Goal: Information Seeking & Learning: Check status

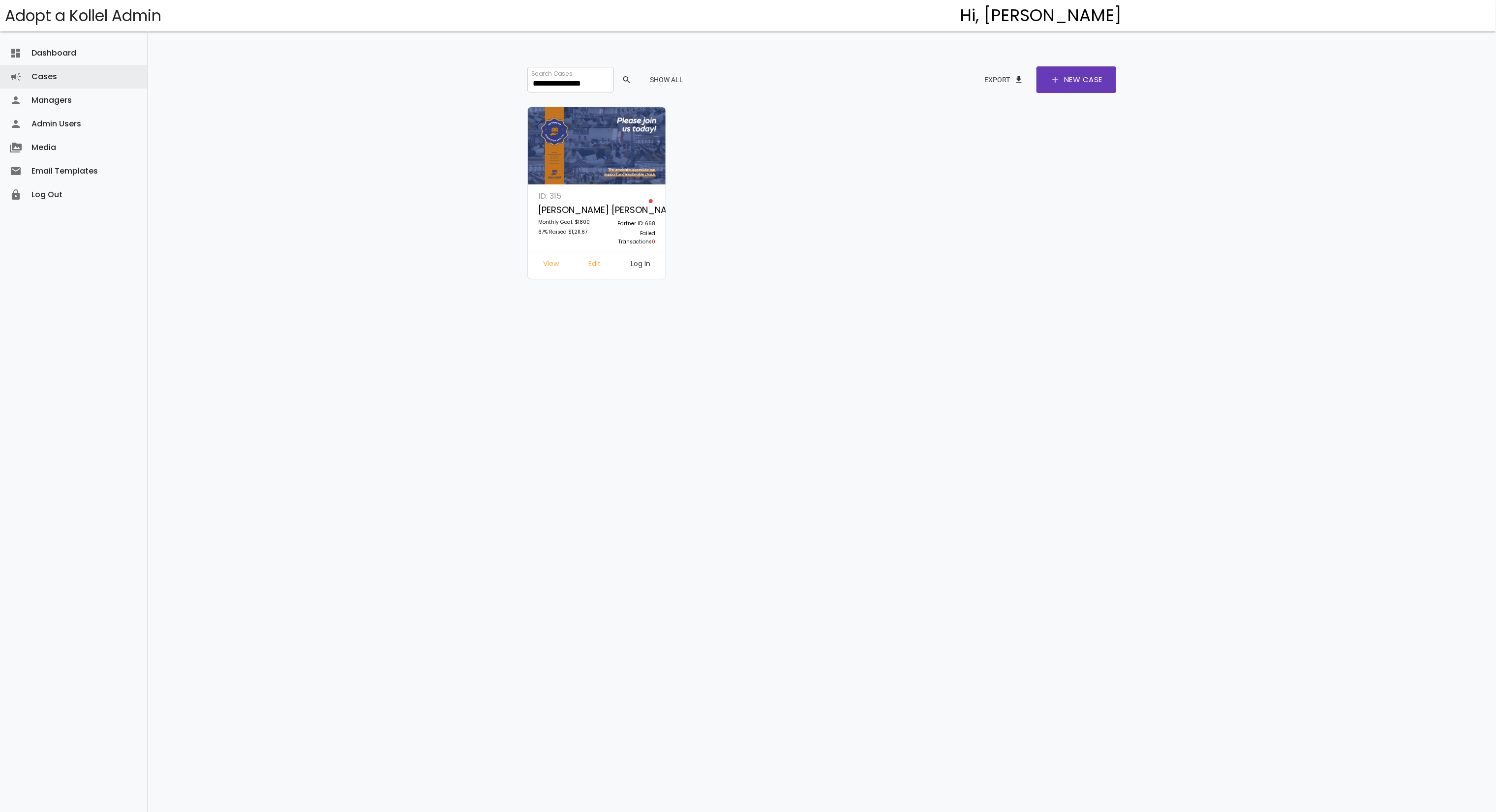
click at [559, 74] on input "**********" at bounding box center [570, 79] width 87 height 26
click at [643, 265] on link "Log In" at bounding box center [648, 265] width 19 height 17
click at [546, 84] on input "*********" at bounding box center [570, 79] width 87 height 26
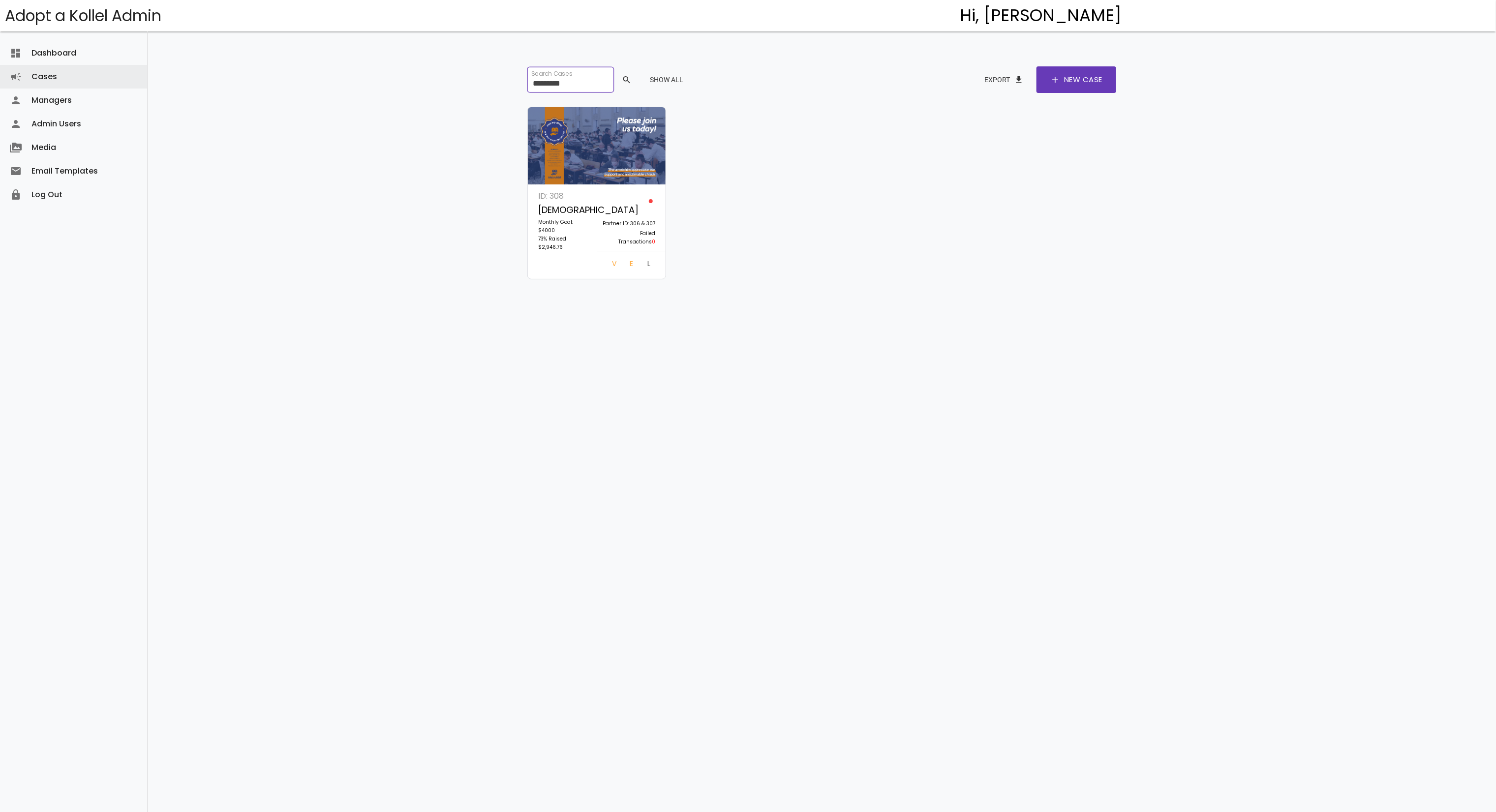
click at [546, 84] on input "*********" at bounding box center [570, 79] width 87 height 26
type input "*"
click at [643, 262] on link "Log In" at bounding box center [640, 265] width 36 height 17
click at [556, 88] on input "***" at bounding box center [570, 79] width 87 height 26
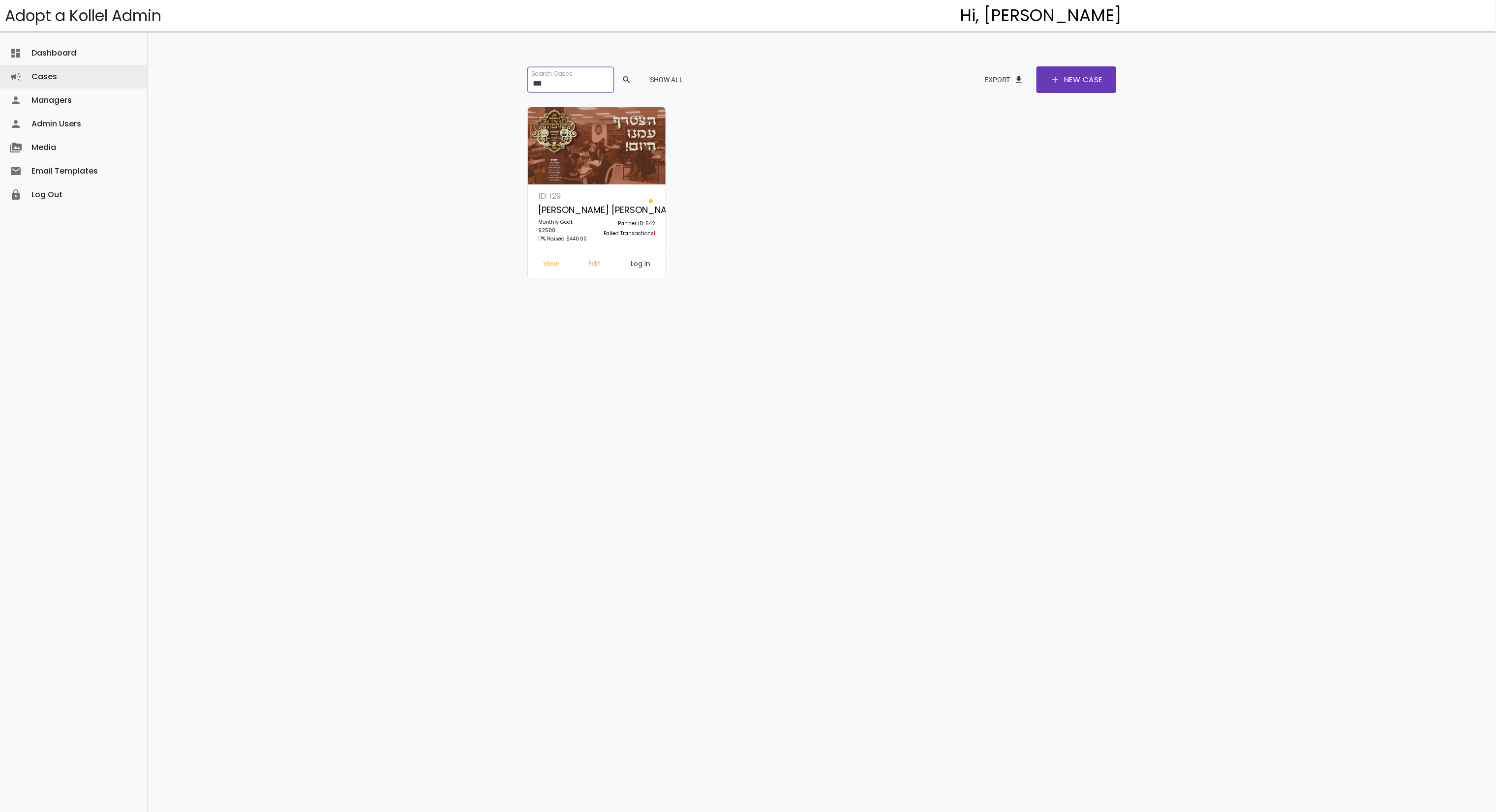
click at [556, 88] on input "***" at bounding box center [570, 79] width 87 height 26
paste input "**********"
type input "**********"
click at [647, 257] on link "Log In" at bounding box center [640, 265] width 36 height 17
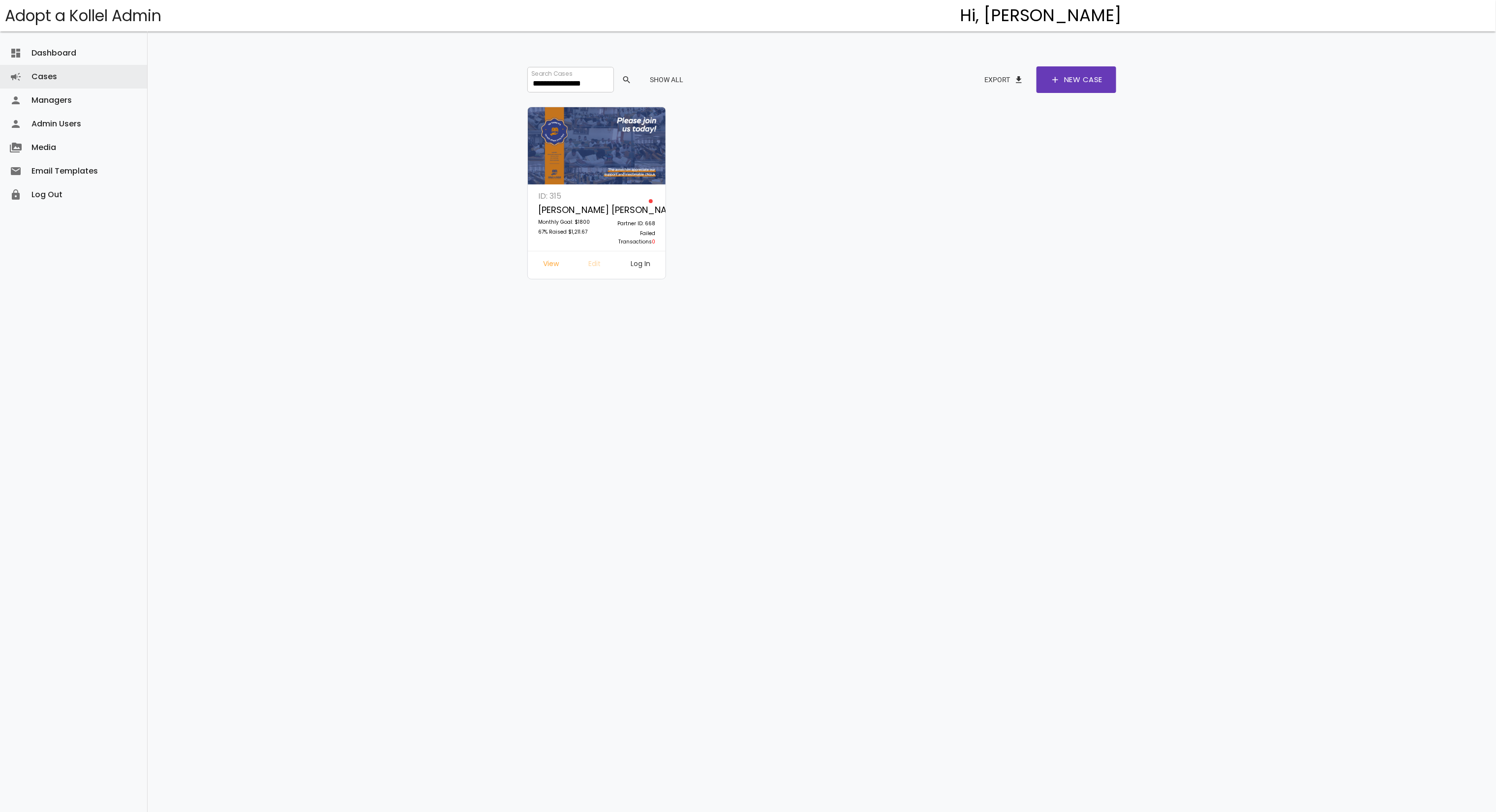
click at [598, 261] on link "Edit" at bounding box center [595, 265] width 28 height 17
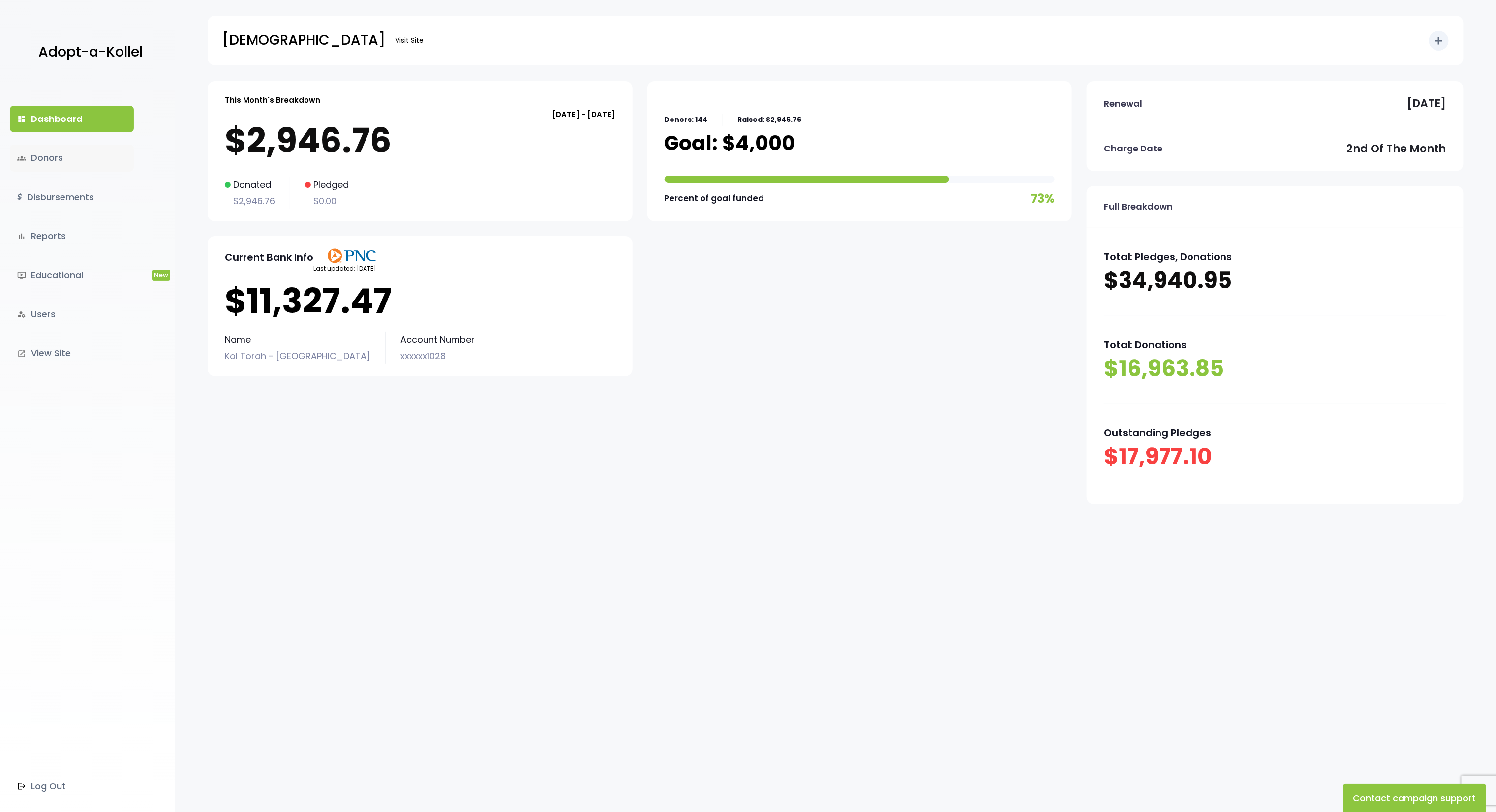
click at [87, 157] on link "groups Donors" at bounding box center [72, 158] width 124 height 26
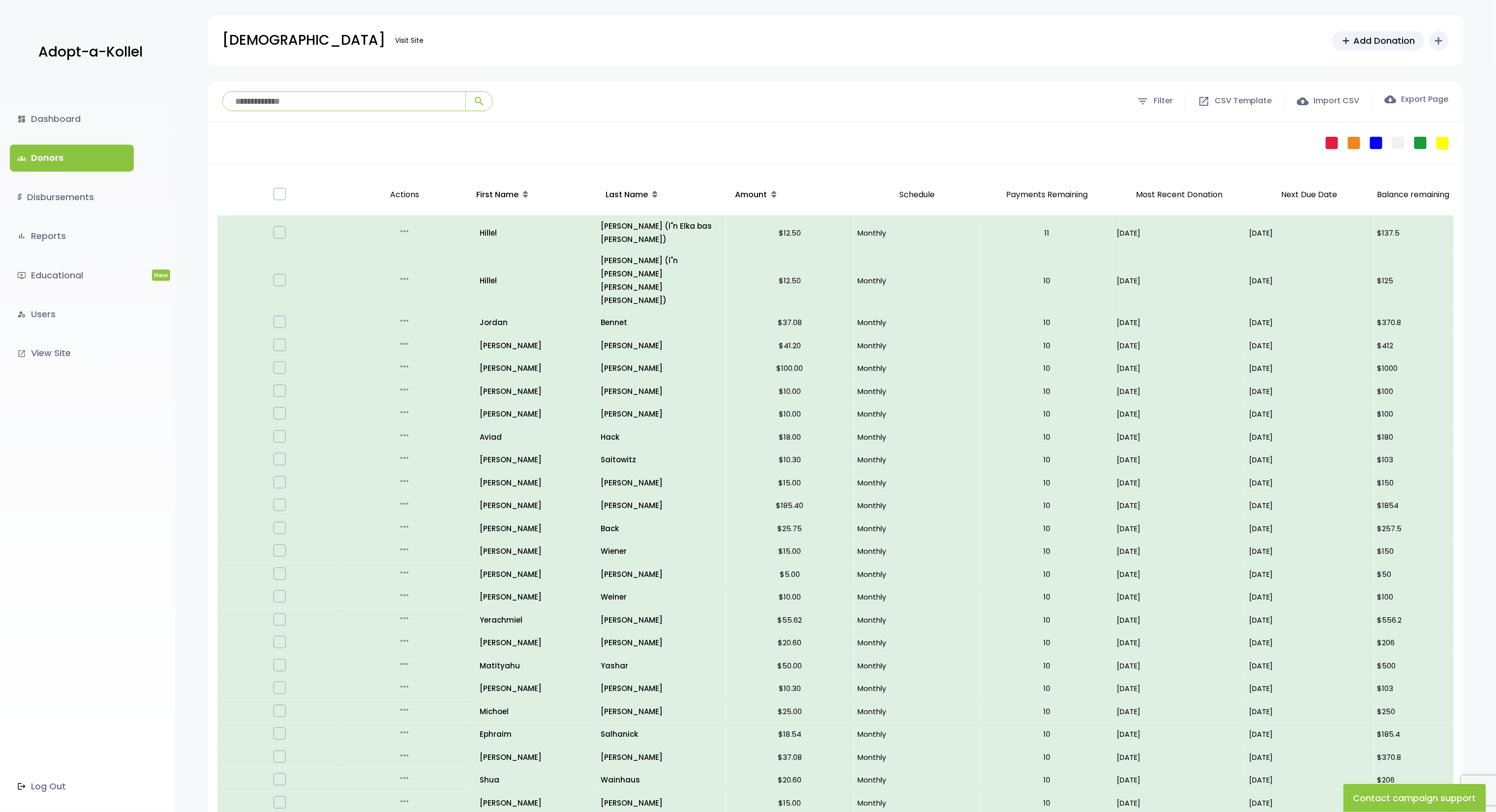
click at [333, 87] on div "**********" at bounding box center [835, 101] width 1256 height 41
click at [327, 101] on input "search" at bounding box center [344, 101] width 243 height 19
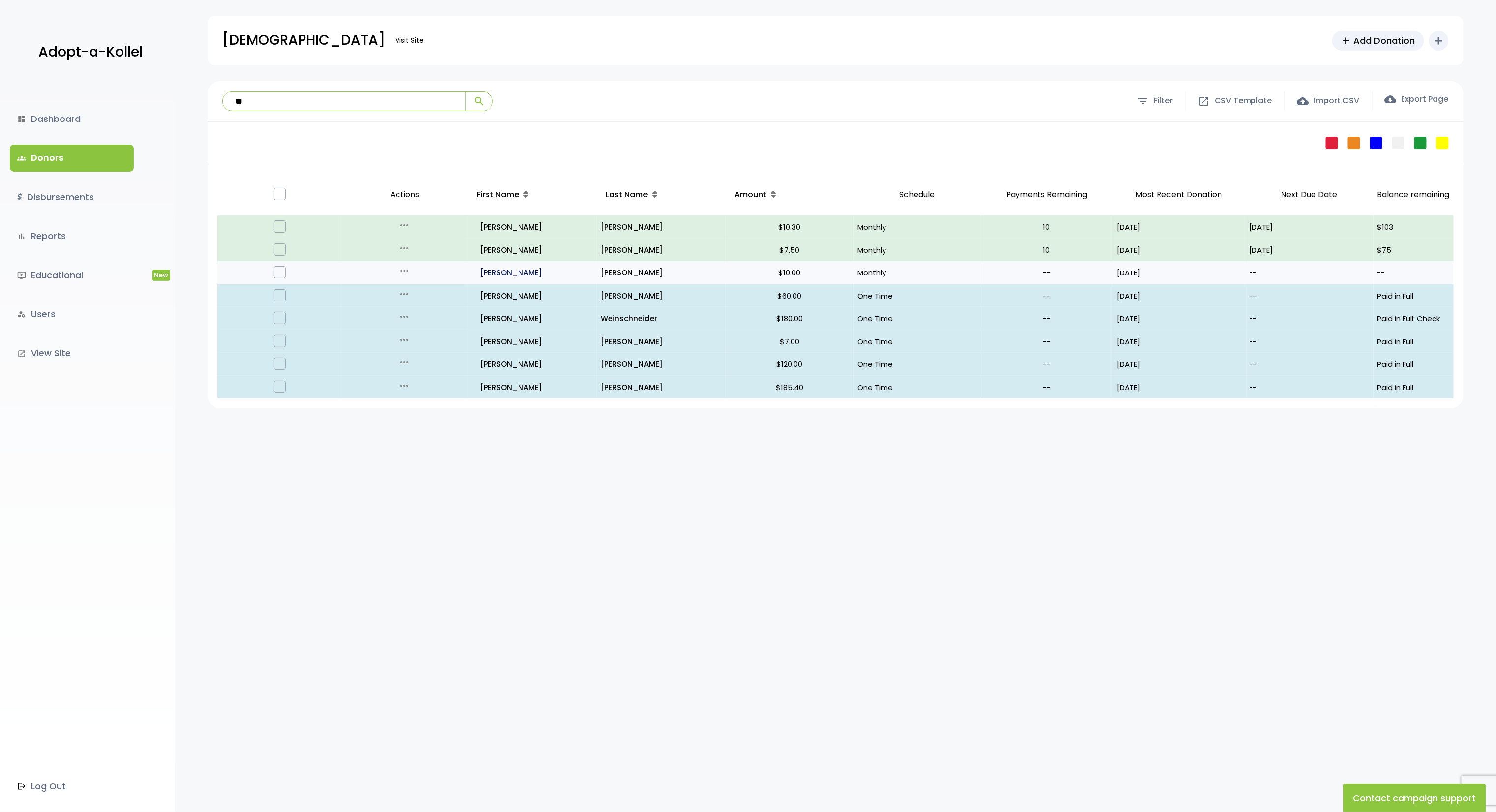
type input "**"
click at [500, 268] on p "all_inclusive Yaakov" at bounding box center [533, 272] width 121 height 13
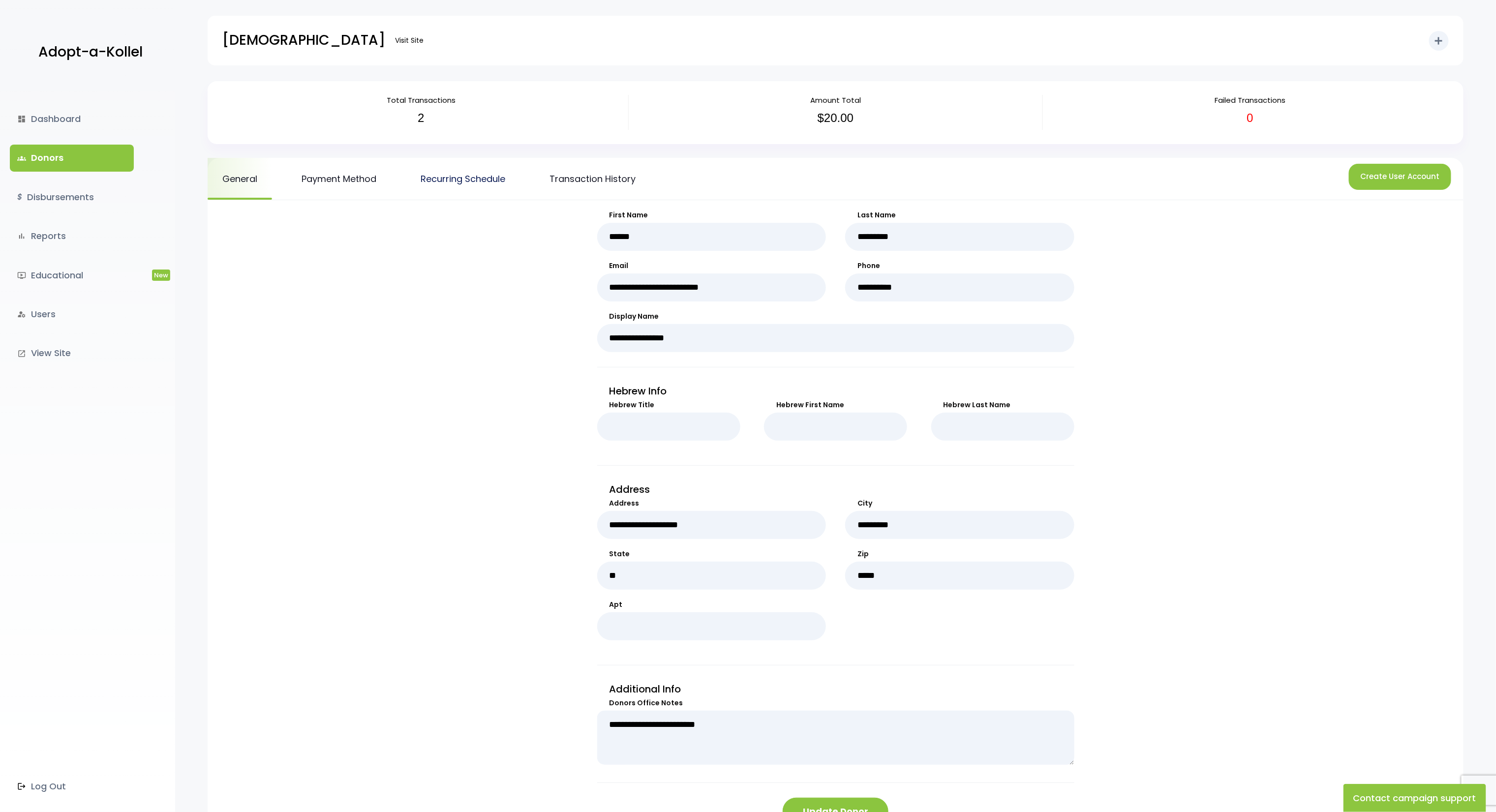
click at [483, 168] on link "Recurring Schedule" at bounding box center [463, 179] width 114 height 41
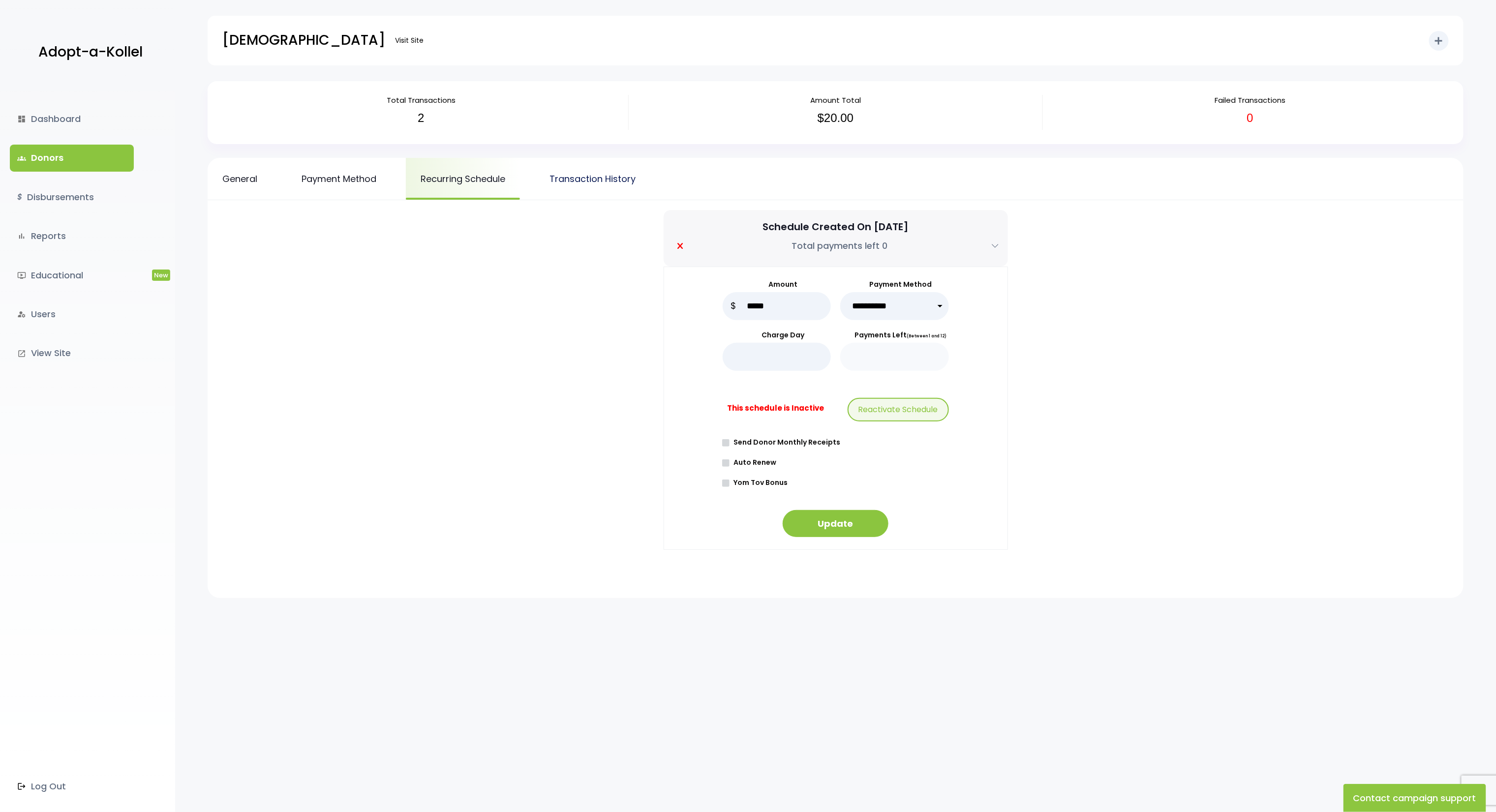
click at [577, 171] on link "Transaction History" at bounding box center [593, 179] width 116 height 41
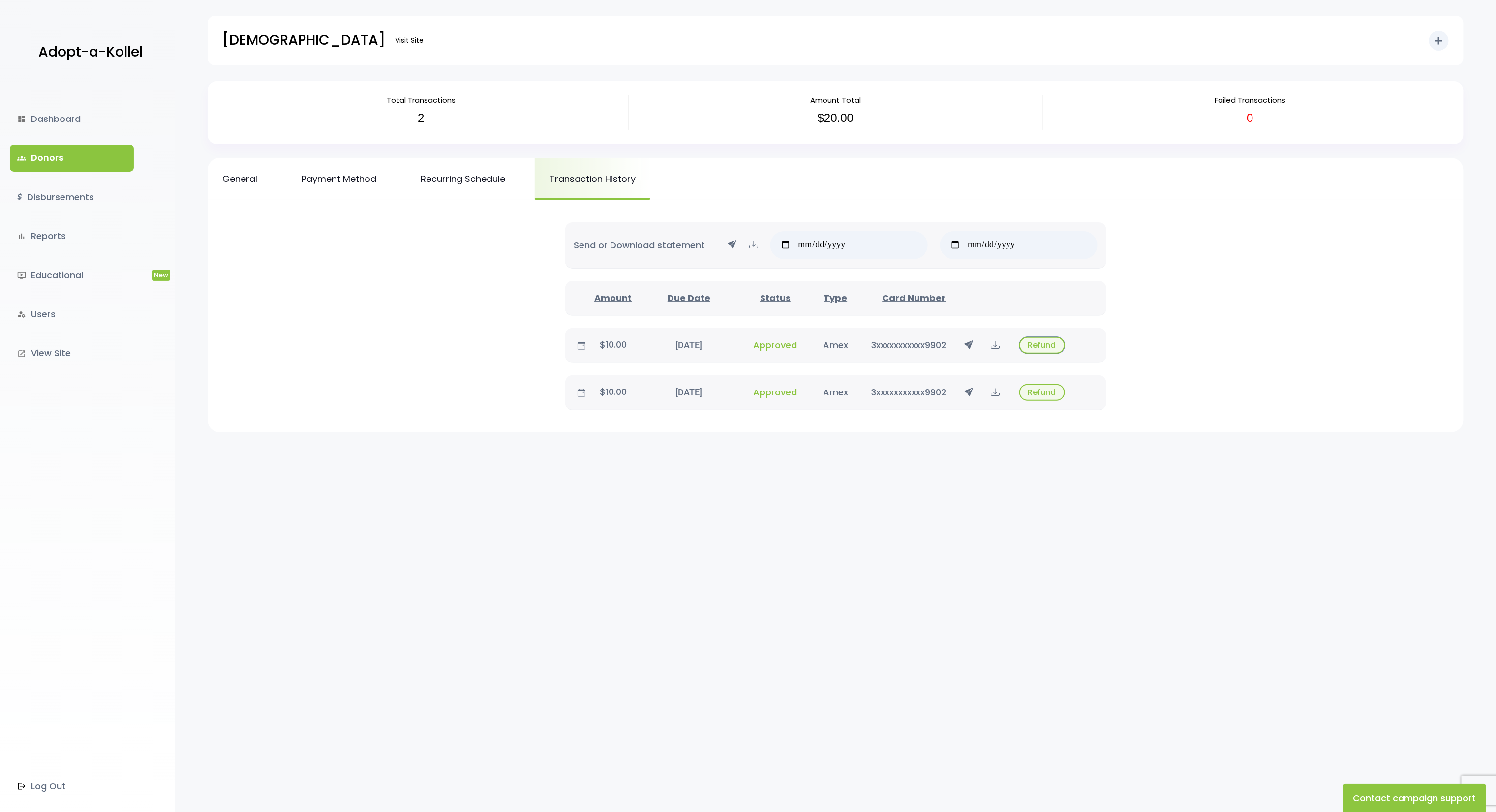
click at [1037, 346] on button "Refund" at bounding box center [1041, 345] width 46 height 17
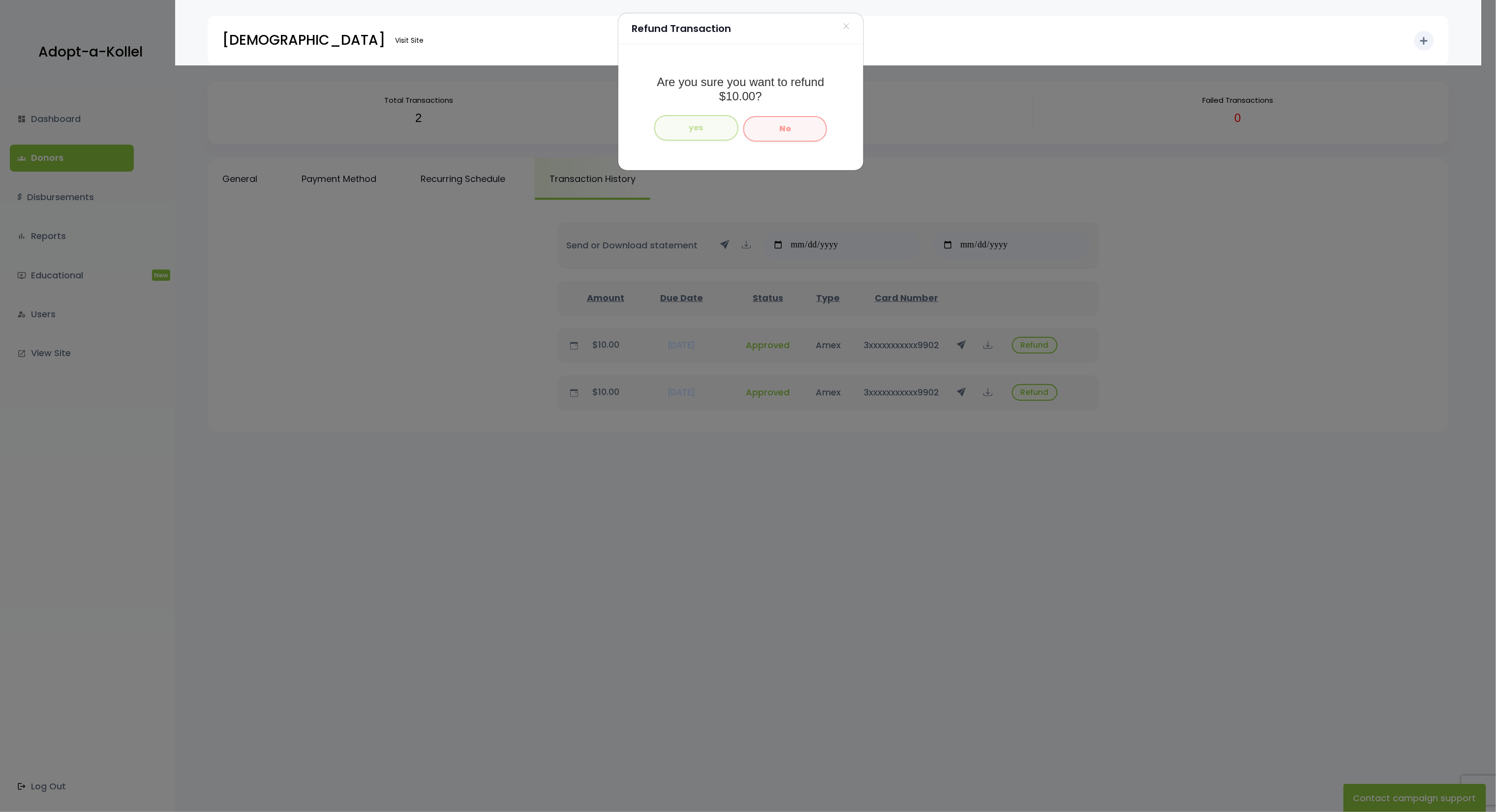
click at [698, 128] on b "yes" at bounding box center [695, 127] width 14 height 12
click at [705, 119] on button "yes" at bounding box center [696, 127] width 84 height 26
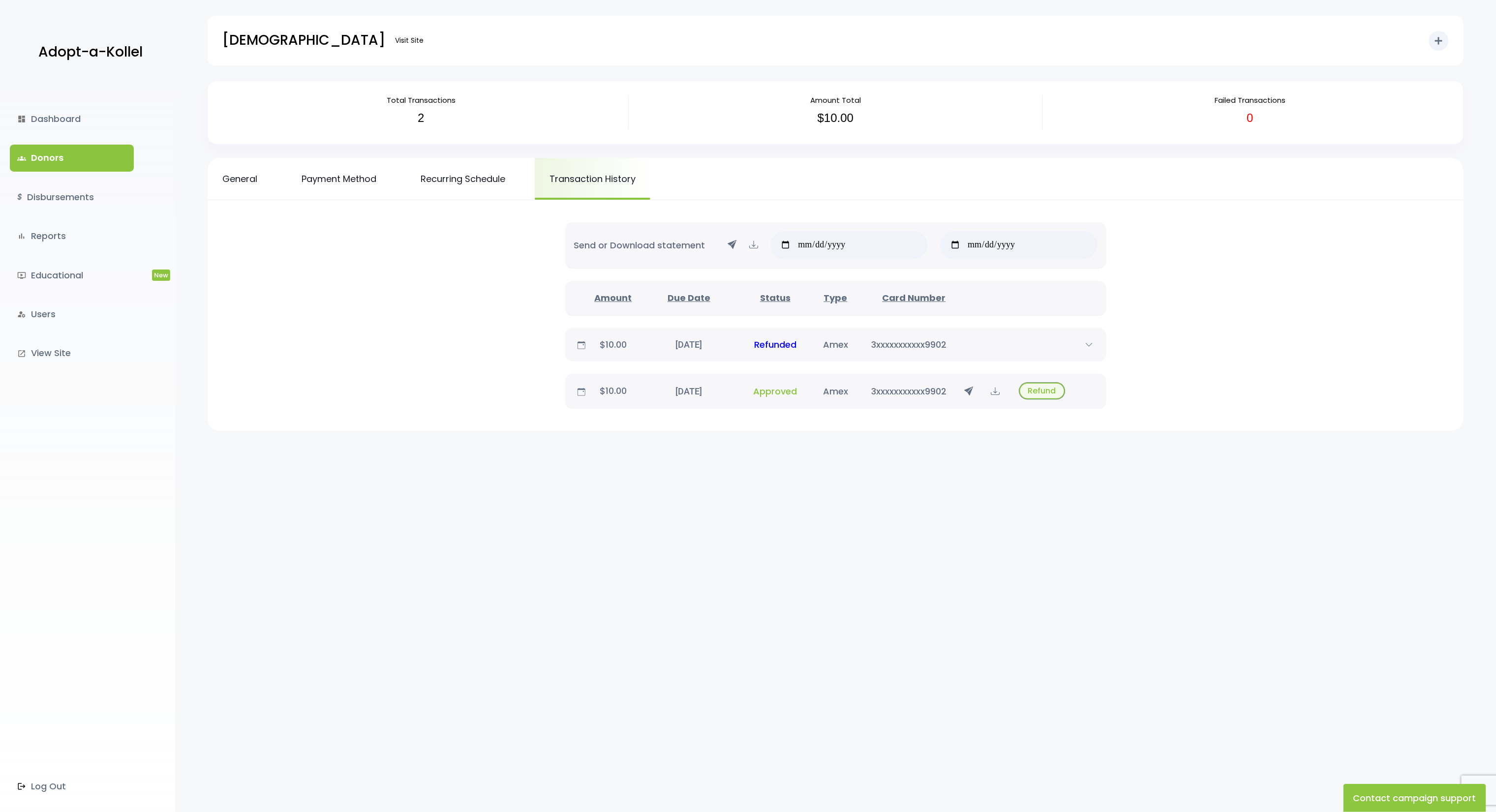
click at [1050, 396] on button "Refund" at bounding box center [1041, 391] width 46 height 17
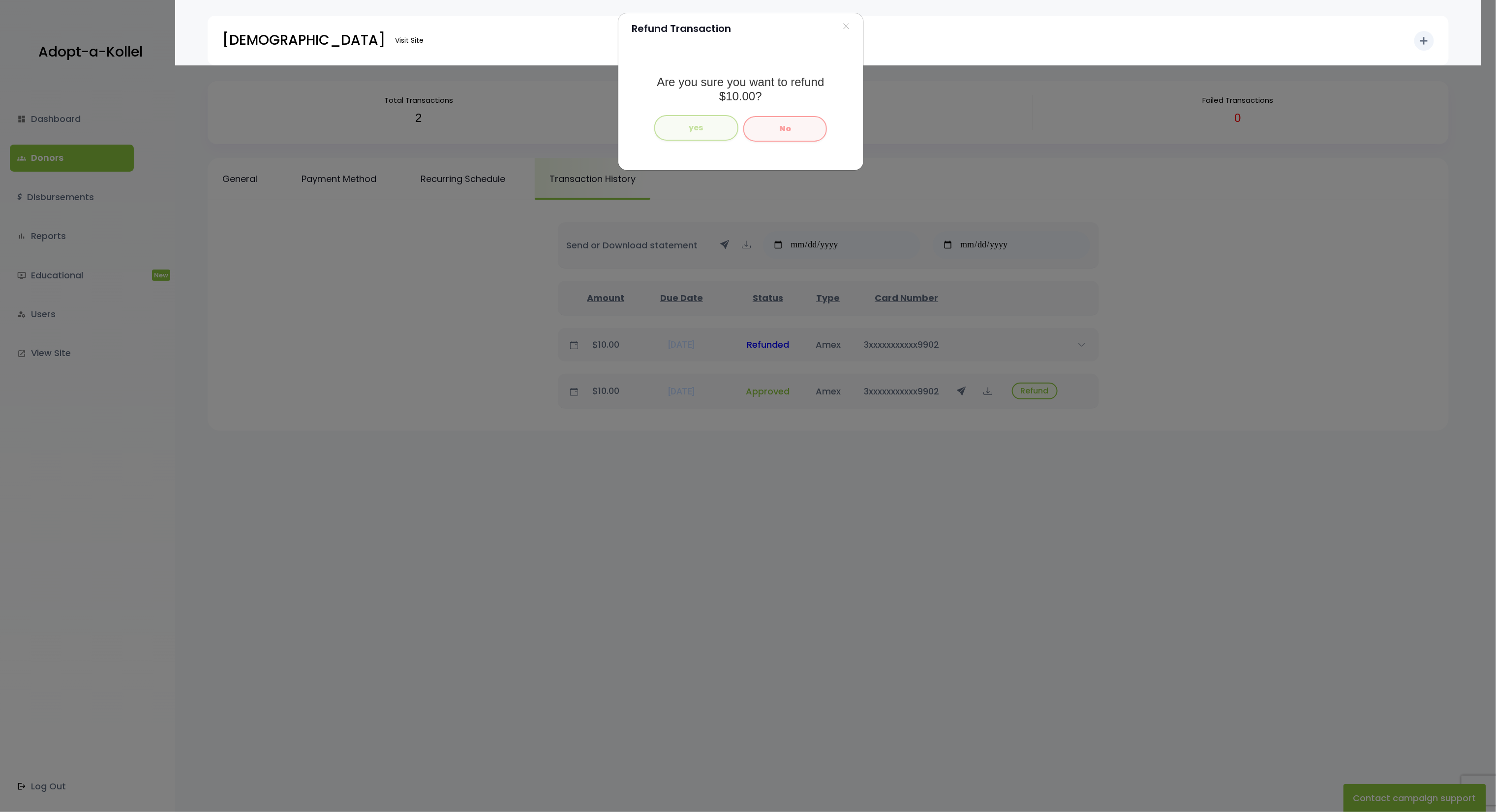
click at [705, 130] on button "yes" at bounding box center [696, 127] width 84 height 26
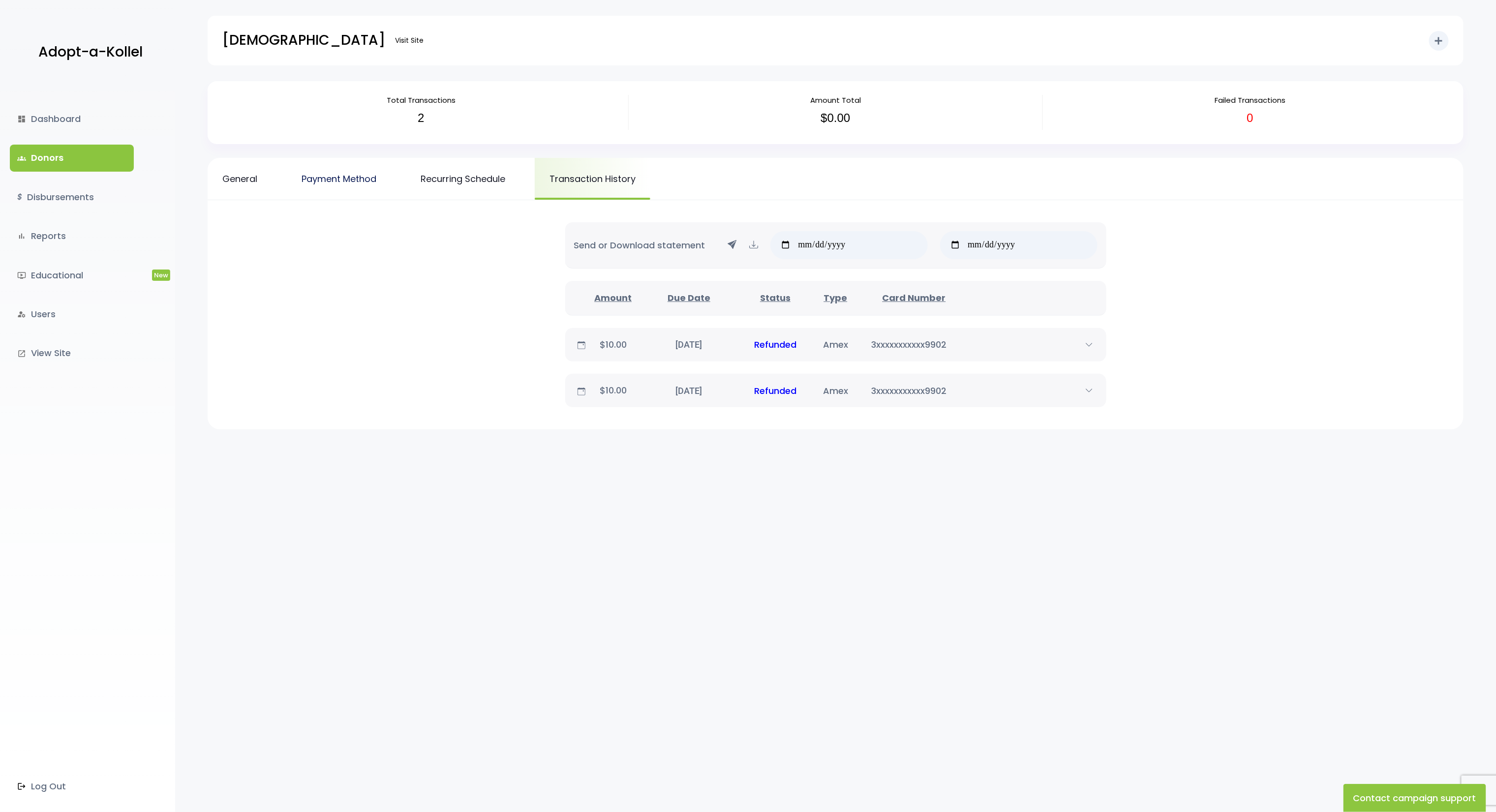
click at [330, 189] on link "Payment Method" at bounding box center [339, 179] width 104 height 41
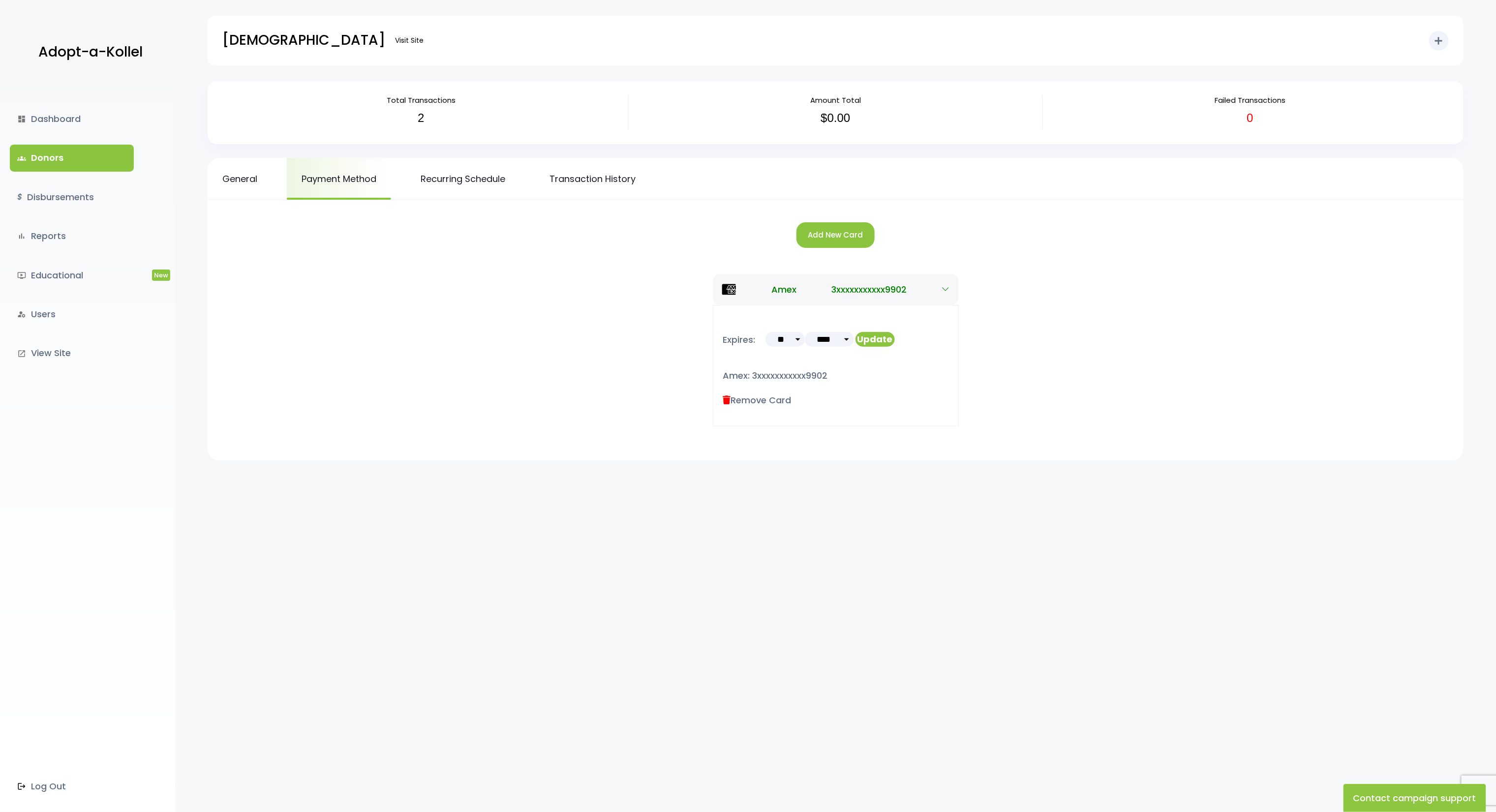
click at [406, 192] on div "General Payment Method Recurring Schedule Transaction History" at bounding box center [835, 179] width 1256 height 42
click at [475, 186] on link "Recurring Schedule" at bounding box center [463, 179] width 114 height 41
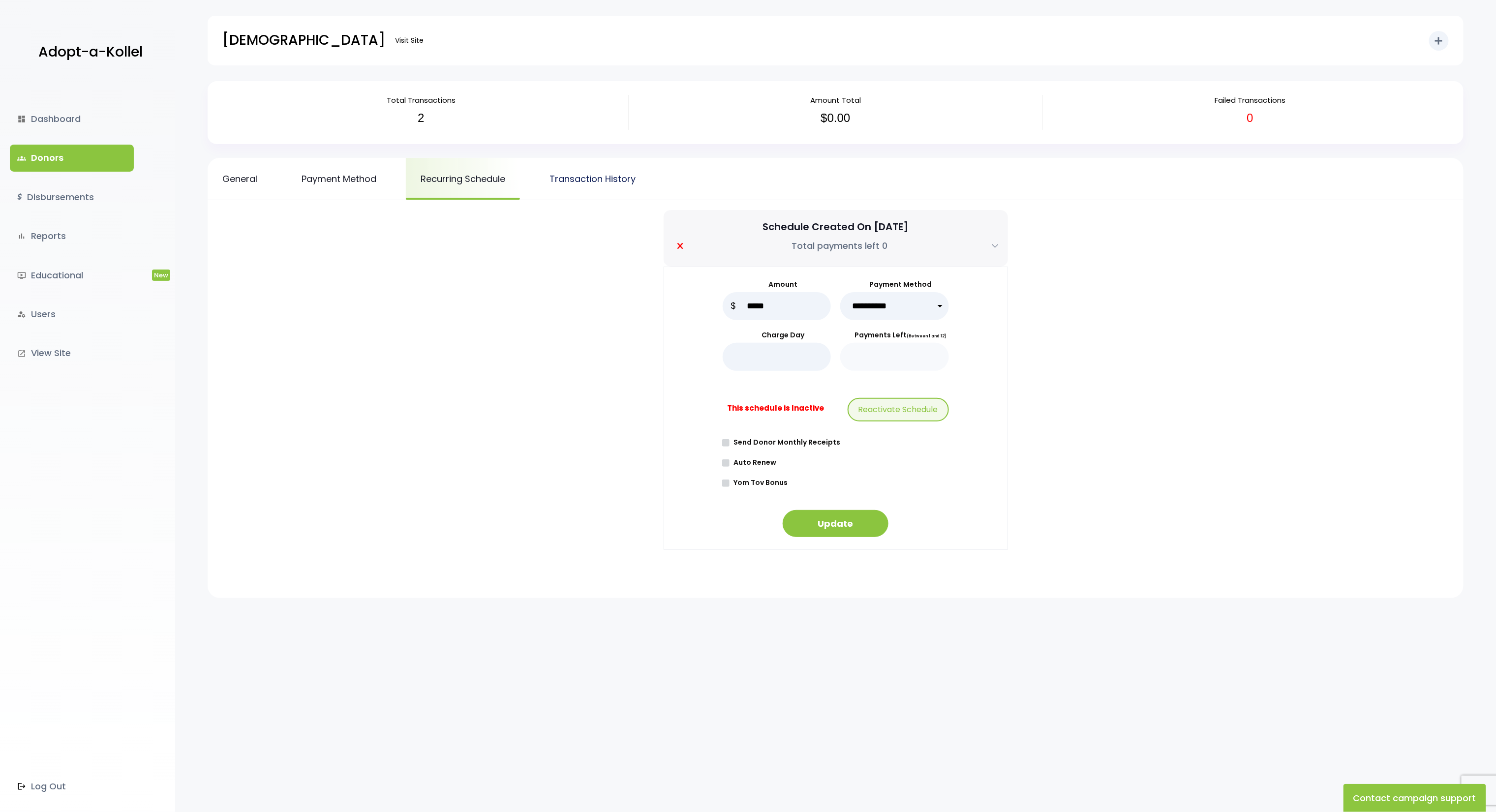
click at [620, 175] on link "Transaction History" at bounding box center [593, 179] width 116 height 41
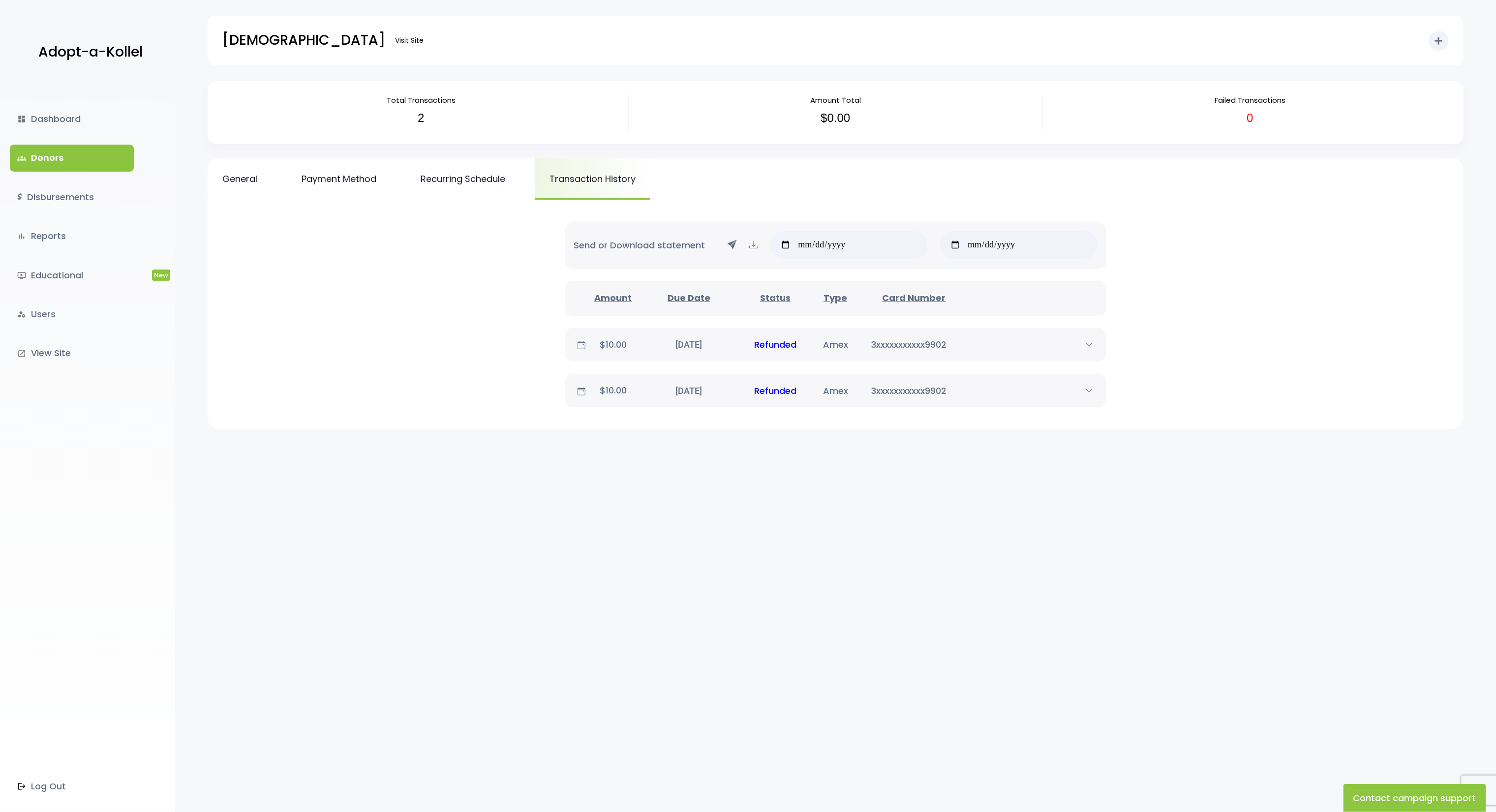
click at [83, 155] on link "groups Donors" at bounding box center [72, 158] width 124 height 26
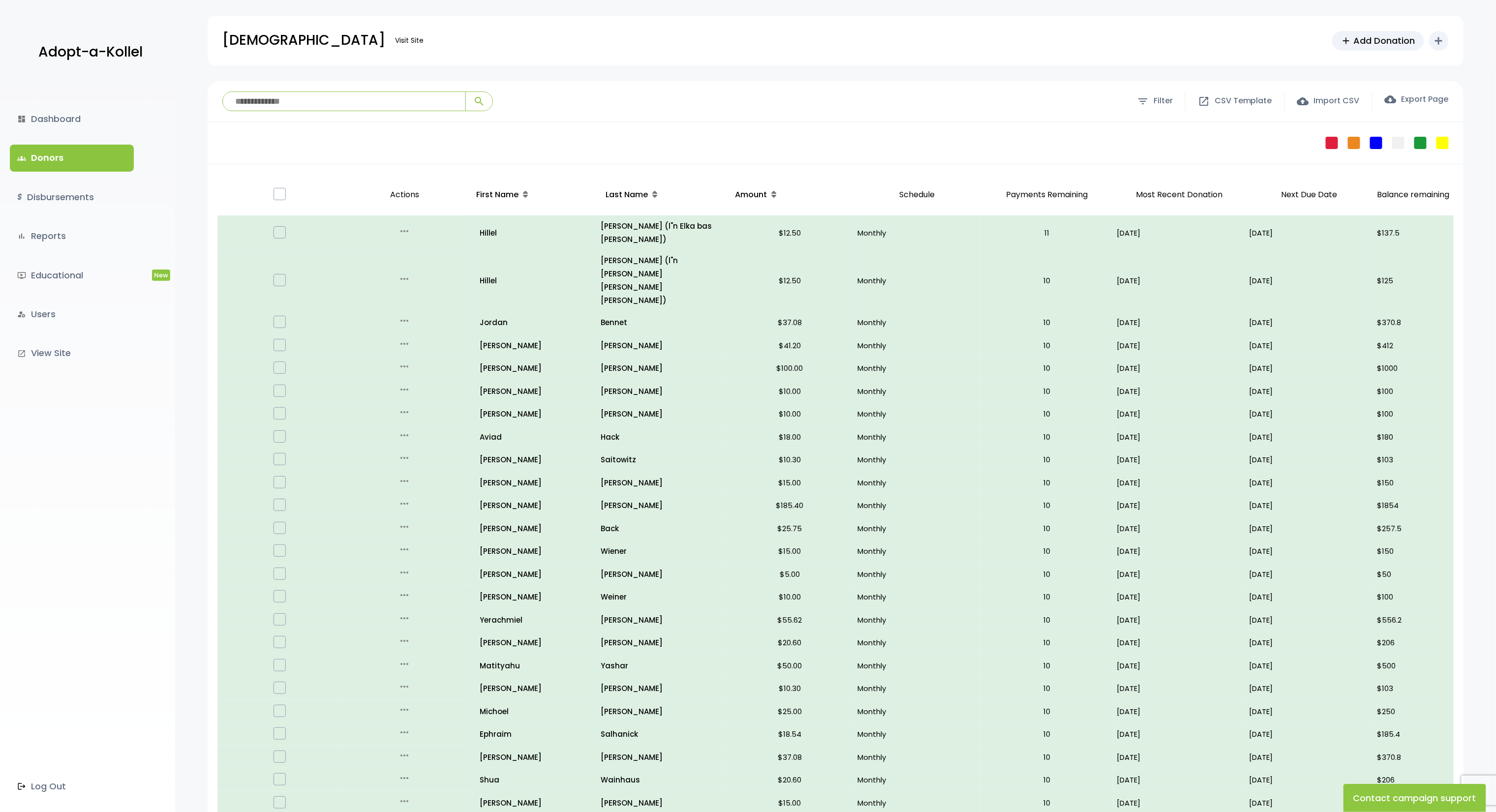
click at [277, 100] on input "search" at bounding box center [344, 101] width 243 height 19
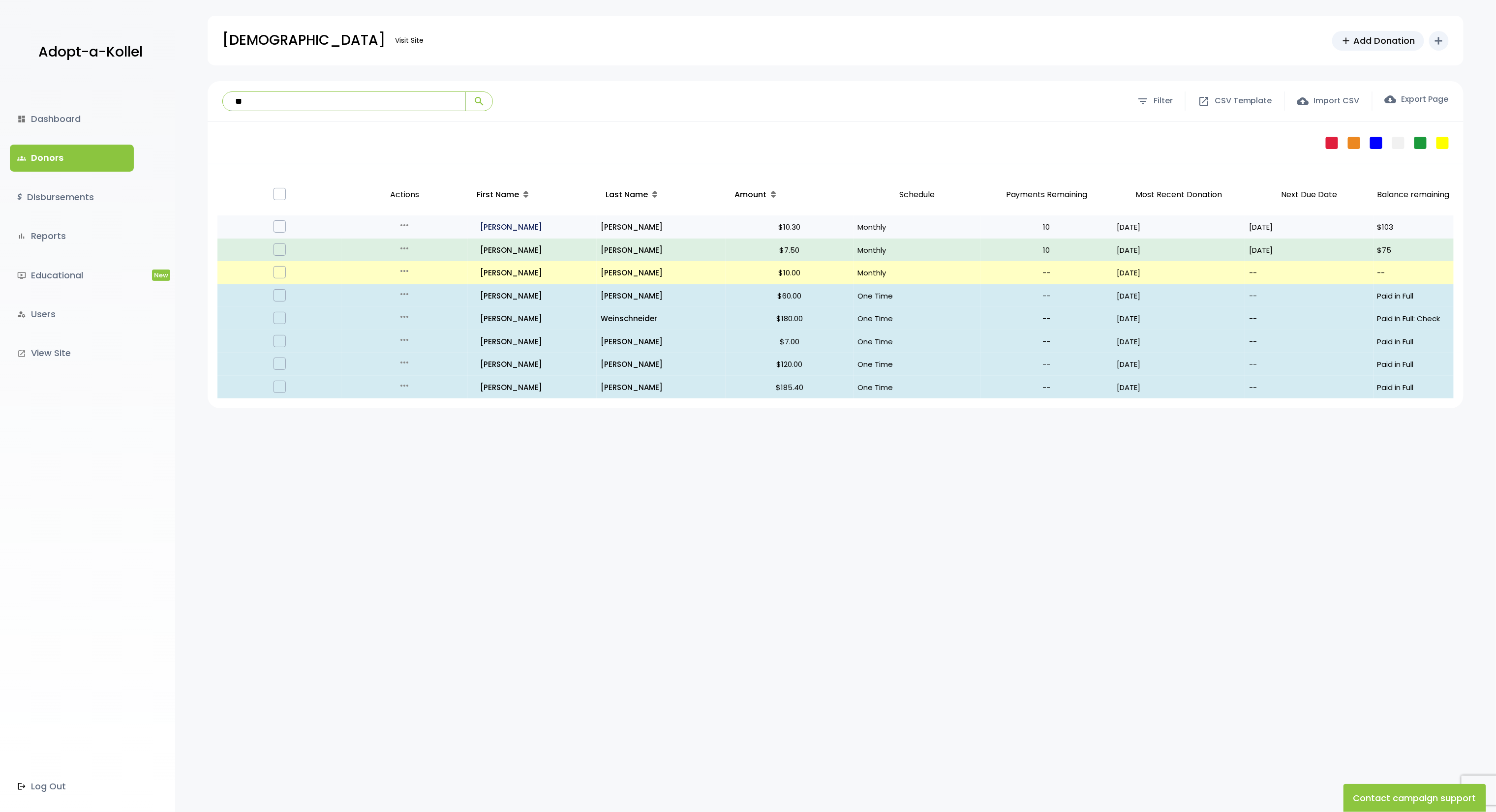
type input "**"
click at [492, 223] on p "all_inclusive Yaakov" at bounding box center [533, 227] width 121 height 13
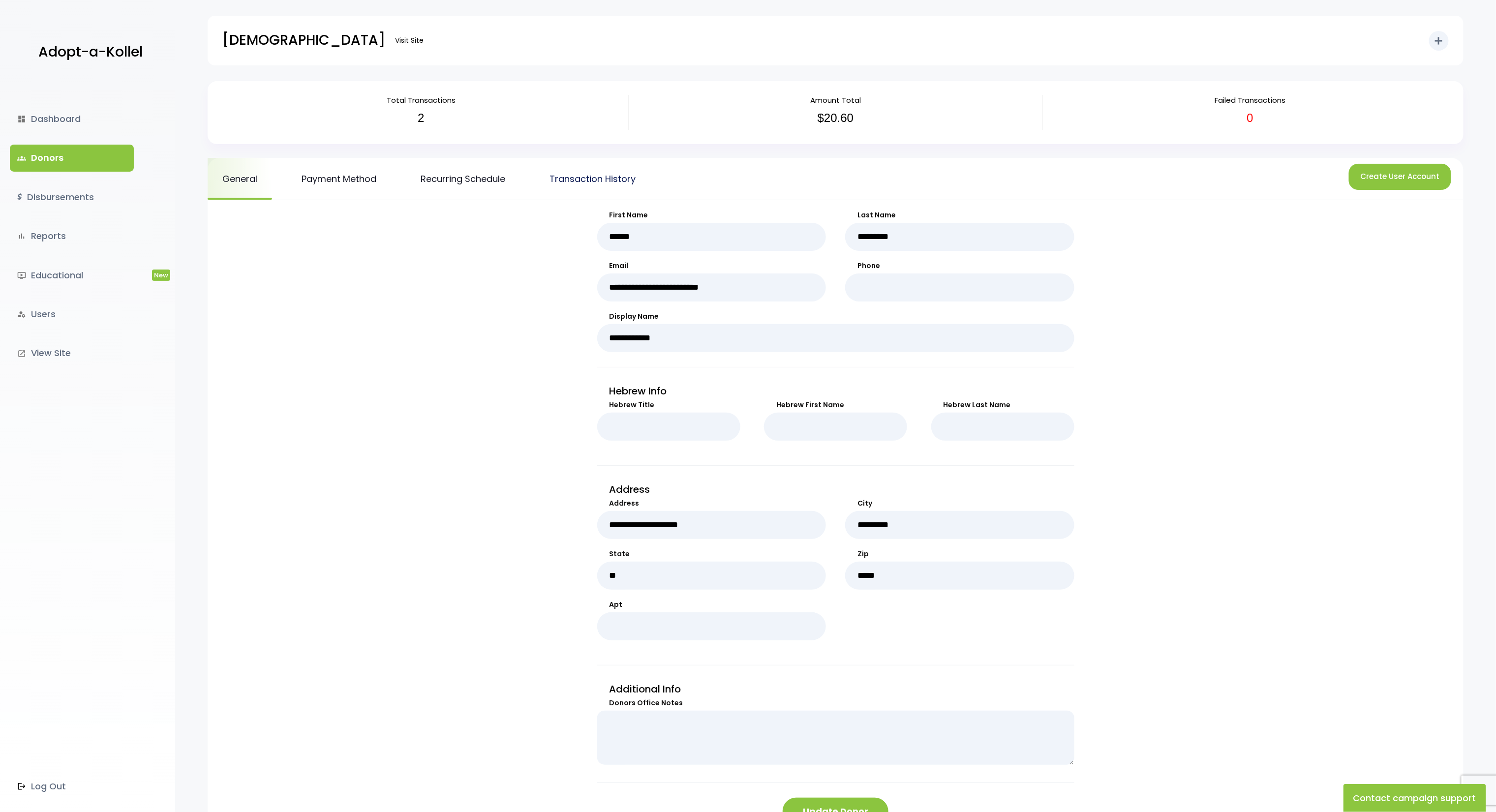
click at [575, 166] on link "Transaction History" at bounding box center [593, 179] width 116 height 41
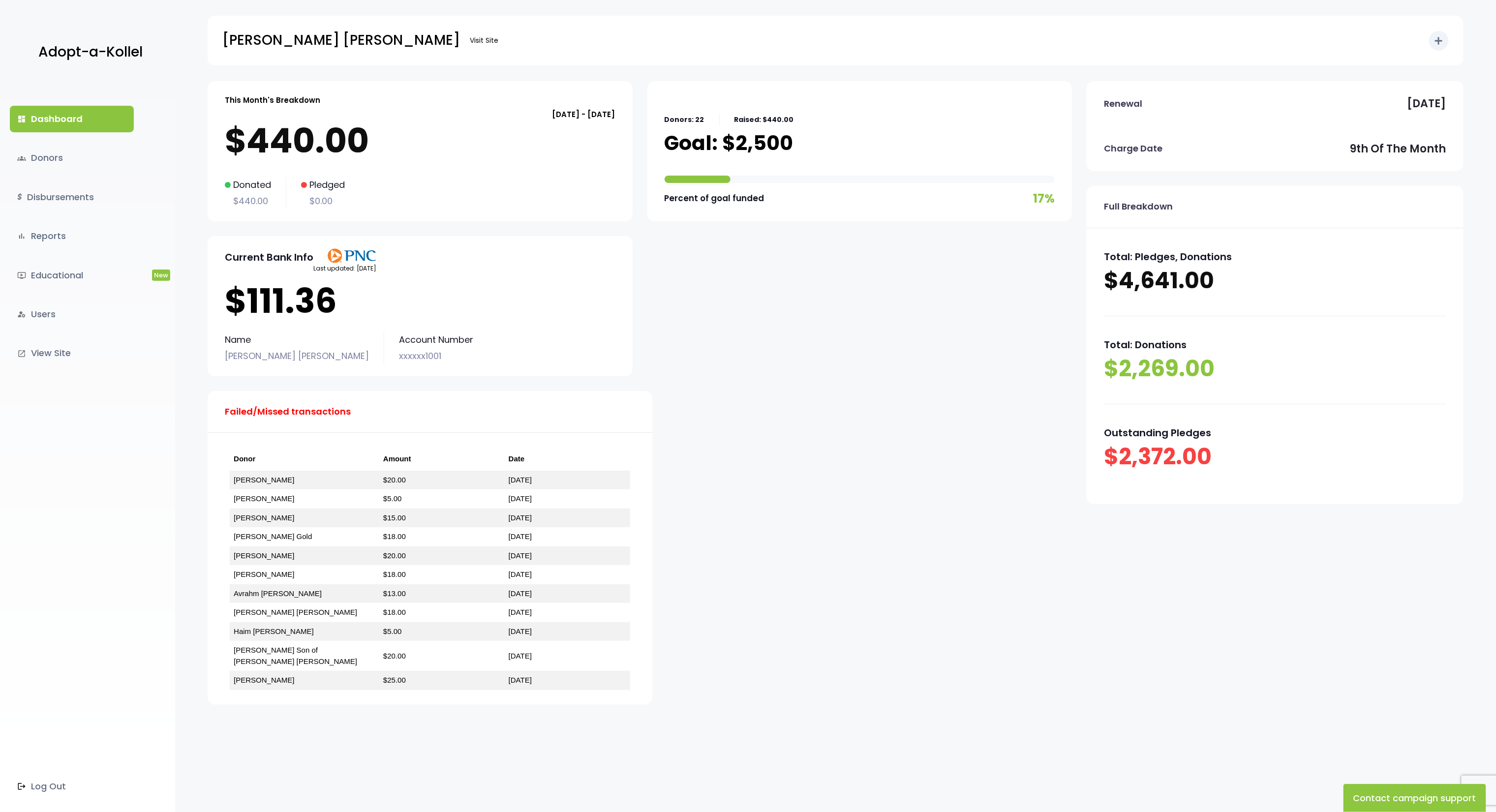
click at [1075, 93] on div "This Month's Breakdown October 09 - November 08 $440.00 Donated $440.00 Pledged…" at bounding box center [835, 400] width 1256 height 638
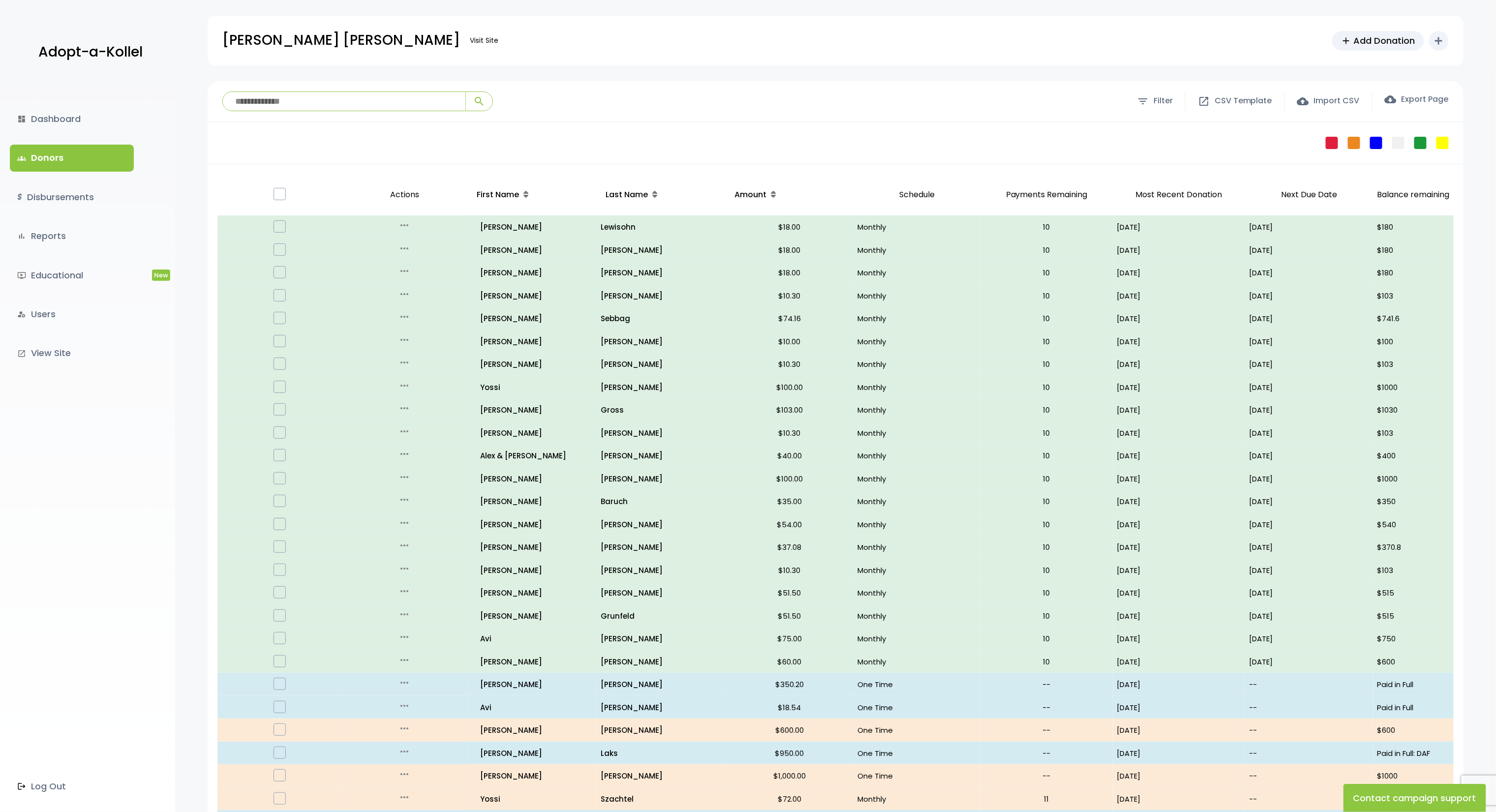
click at [338, 82] on div "**********" at bounding box center [835, 101] width 1256 height 41
click at [340, 92] on input "search" at bounding box center [344, 101] width 243 height 19
paste input "********"
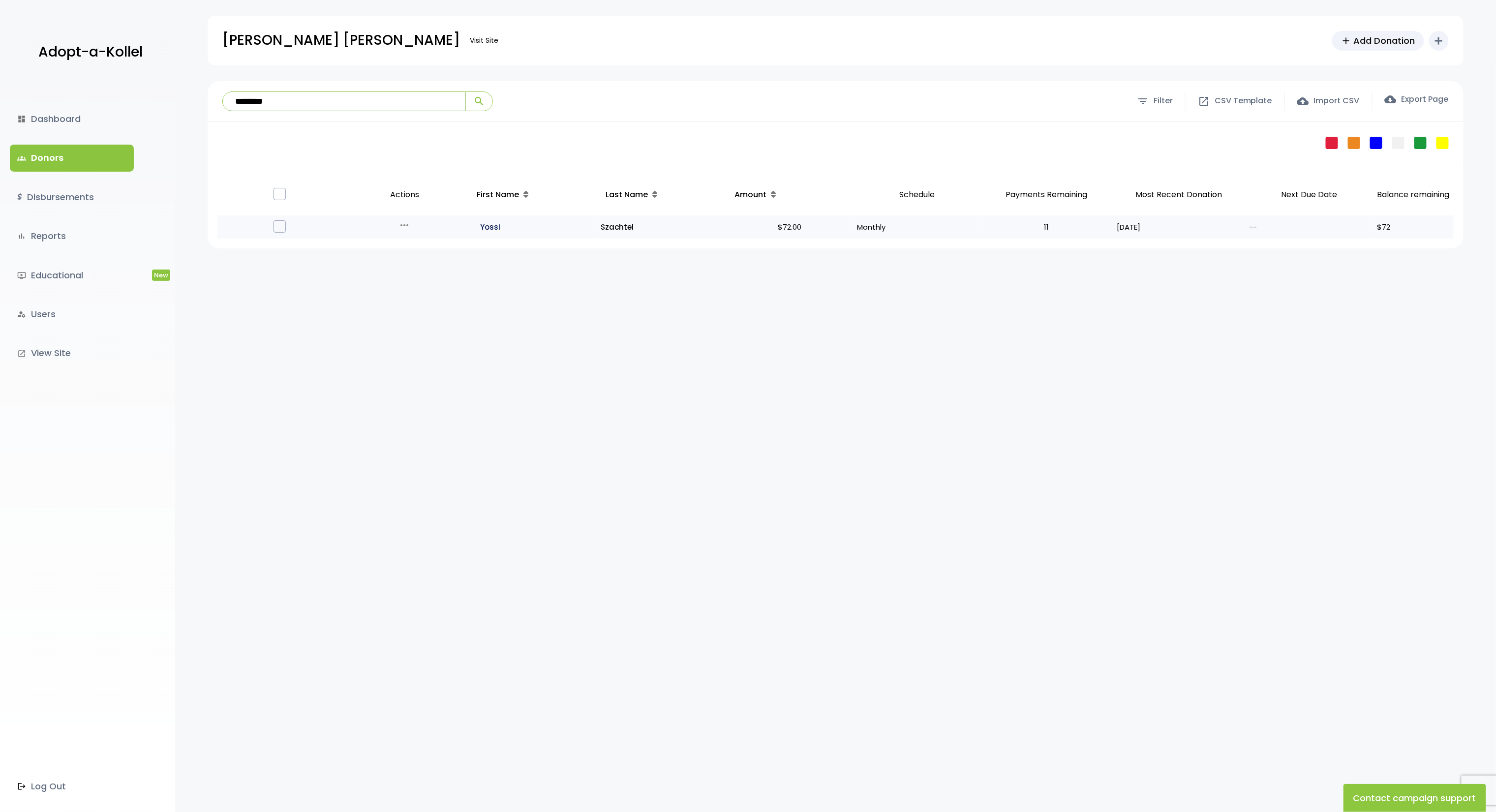
type input "********"
click at [493, 228] on p "all_inclusive Yossi" at bounding box center [532, 227] width 120 height 13
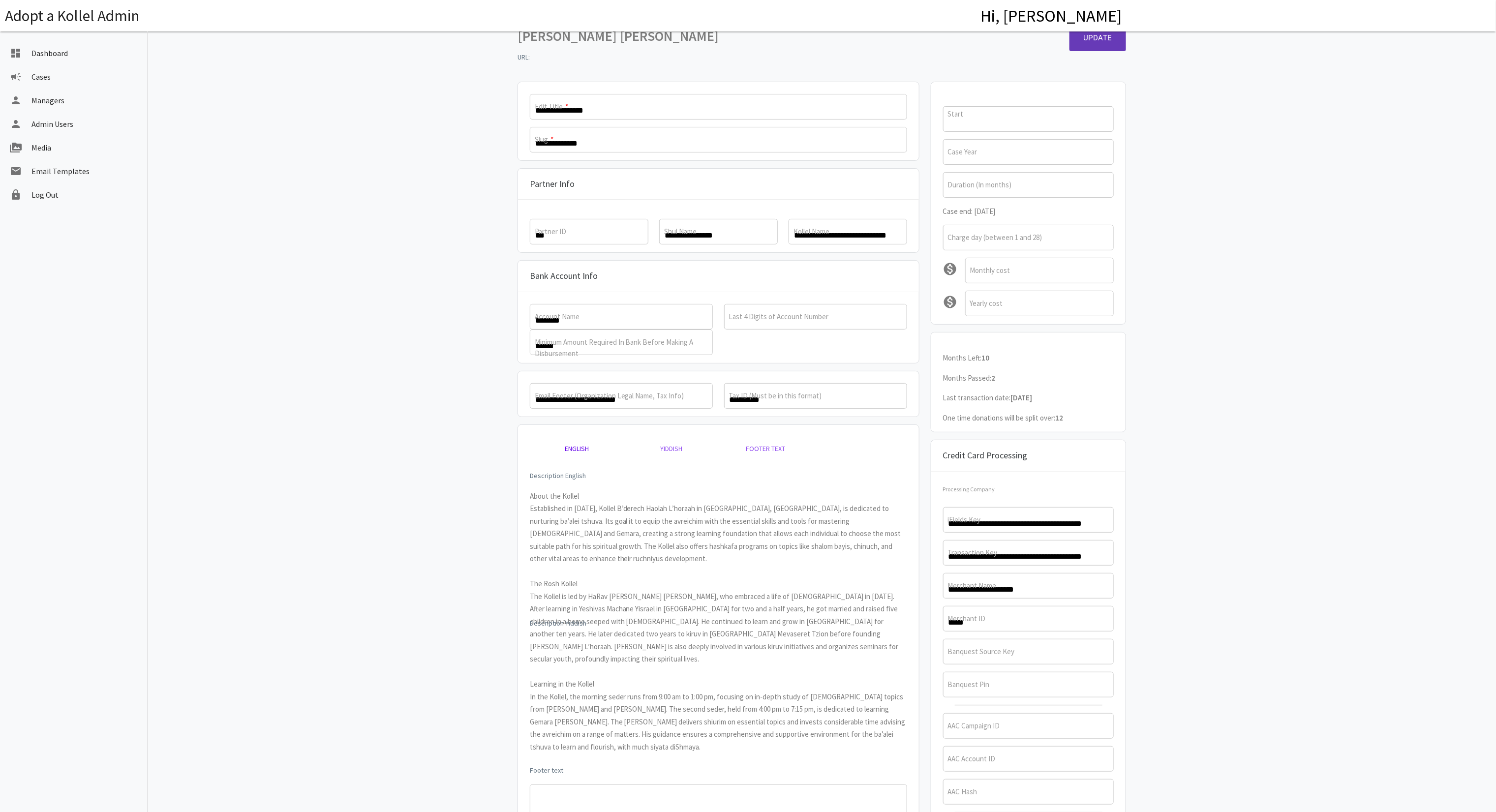
scroll to position [55, 0]
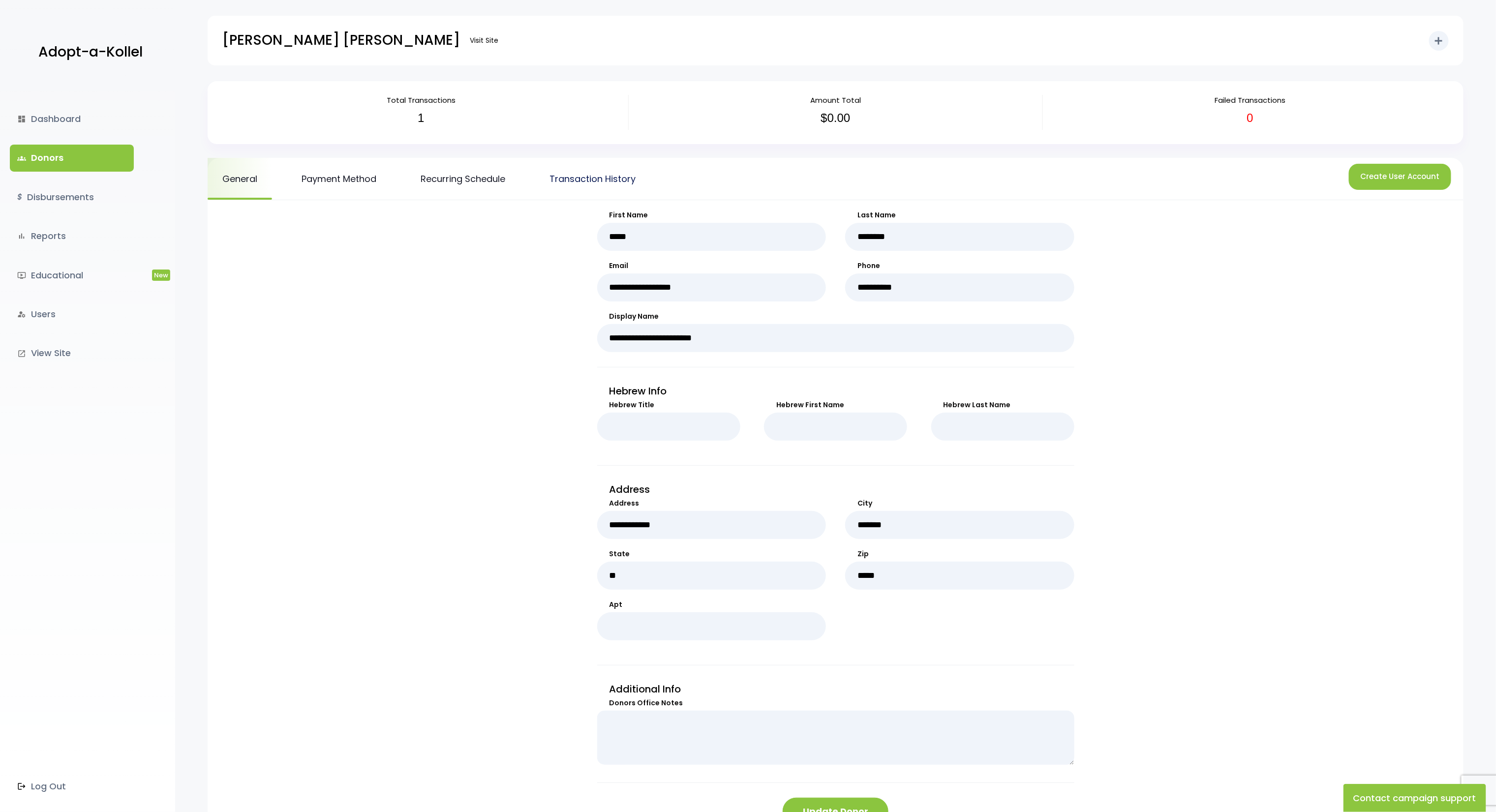
click at [547, 182] on link "Transaction History" at bounding box center [593, 179] width 116 height 41
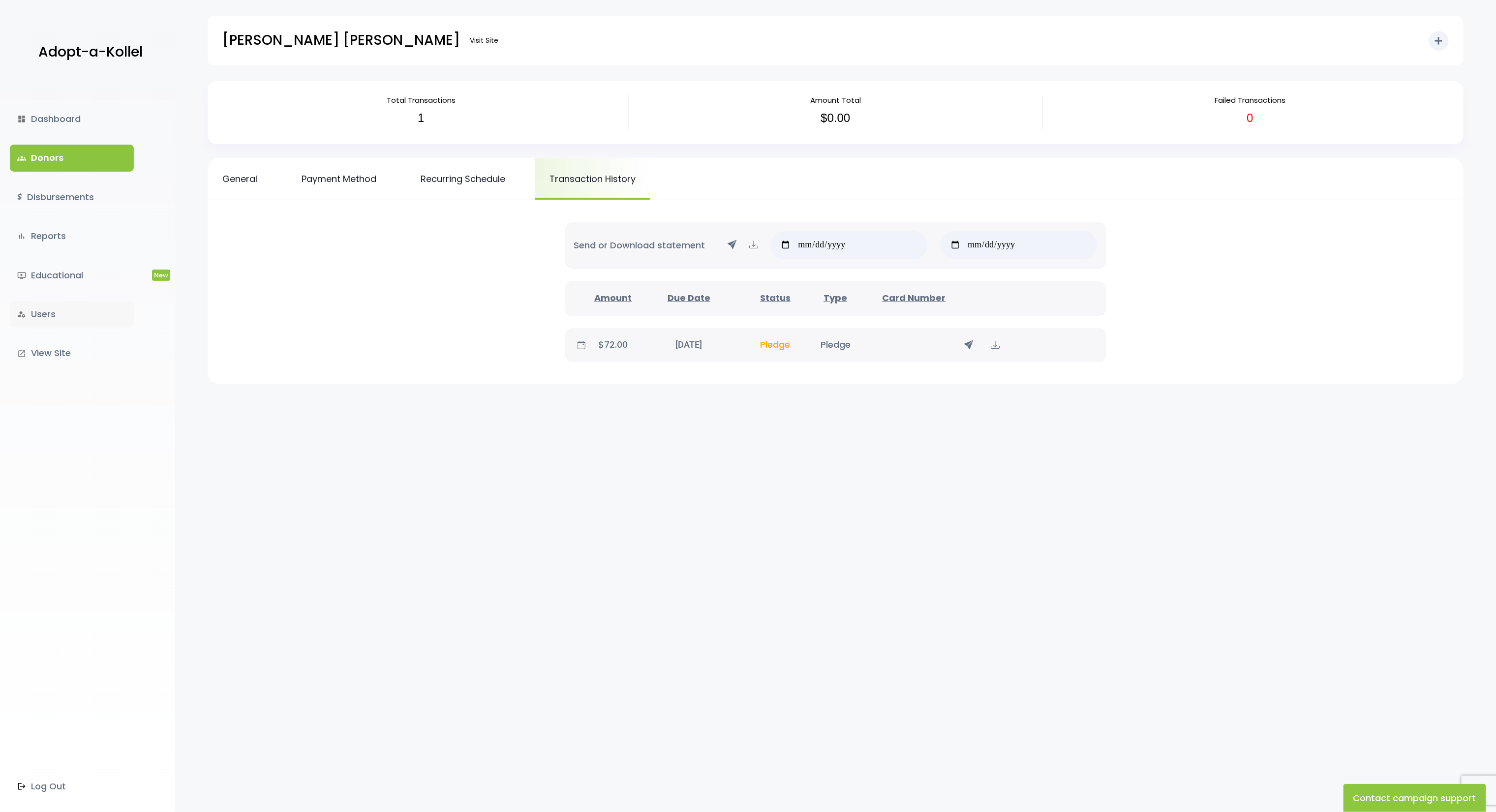
click at [83, 308] on link "manage_accounts Users" at bounding box center [72, 315] width 124 height 26
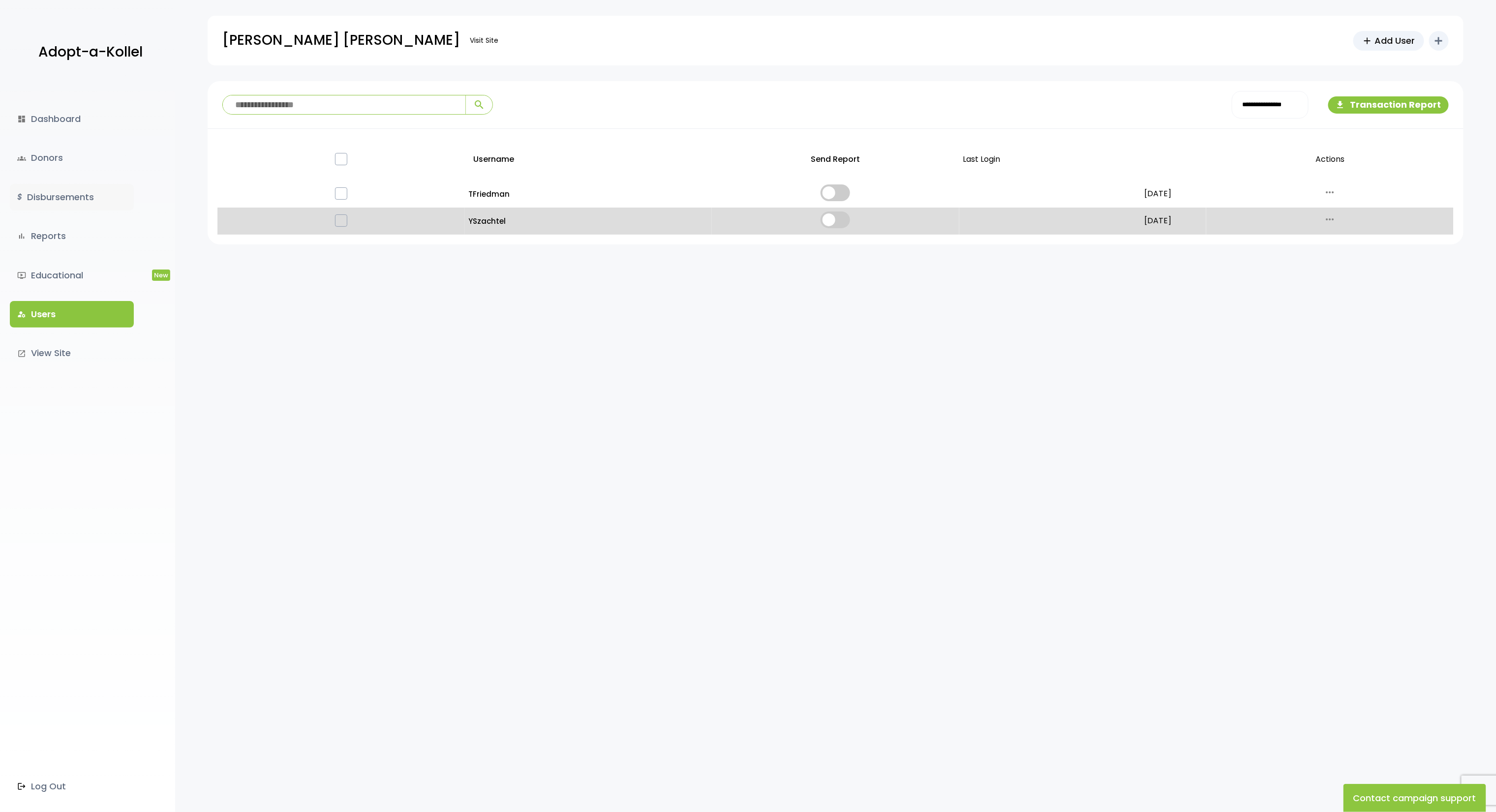
click at [55, 188] on link "$ Disbursements" at bounding box center [72, 197] width 124 height 26
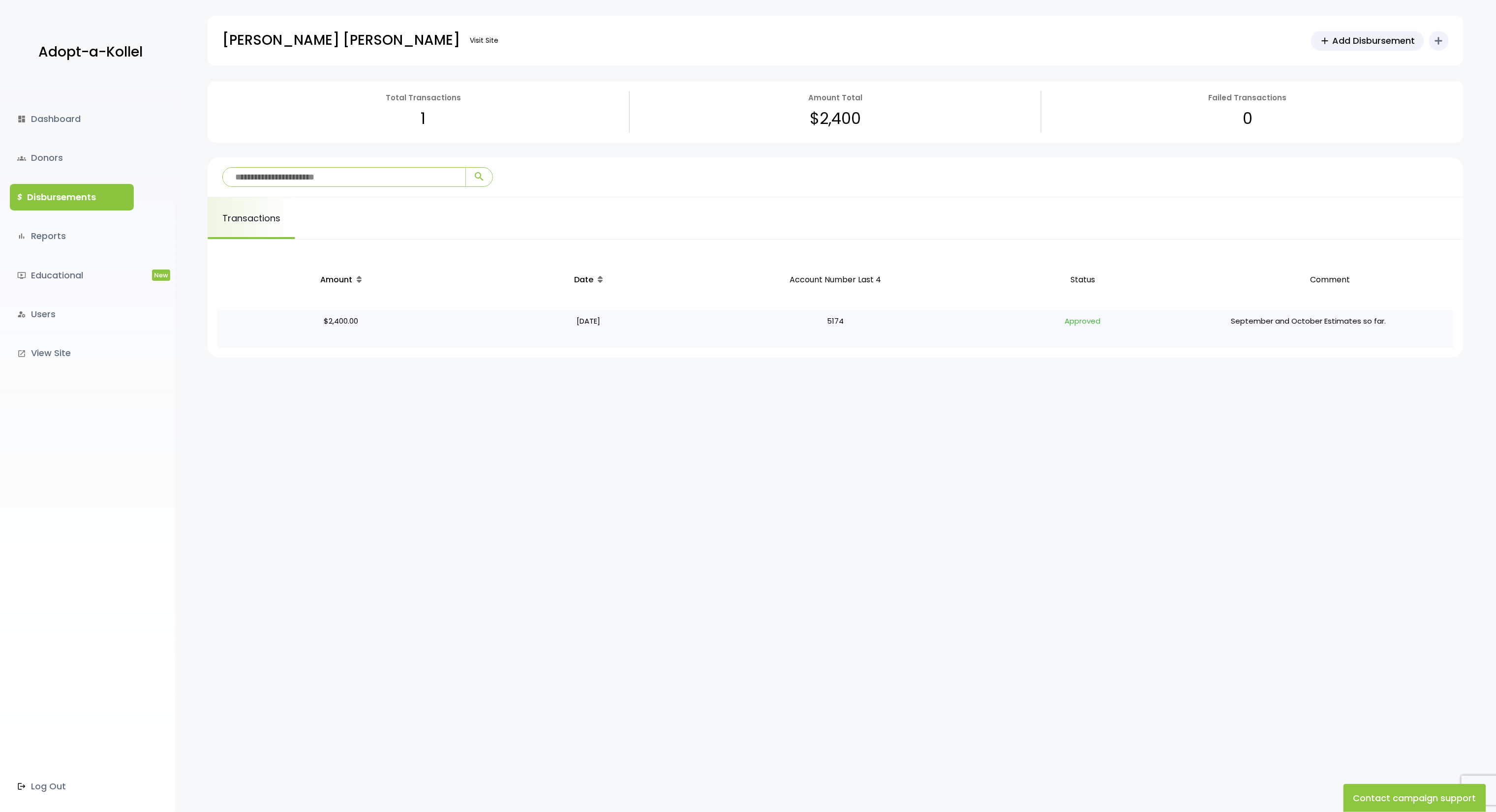
click at [1273, 320] on p "September and October Estimates so far." at bounding box center [1309, 329] width 197 height 30
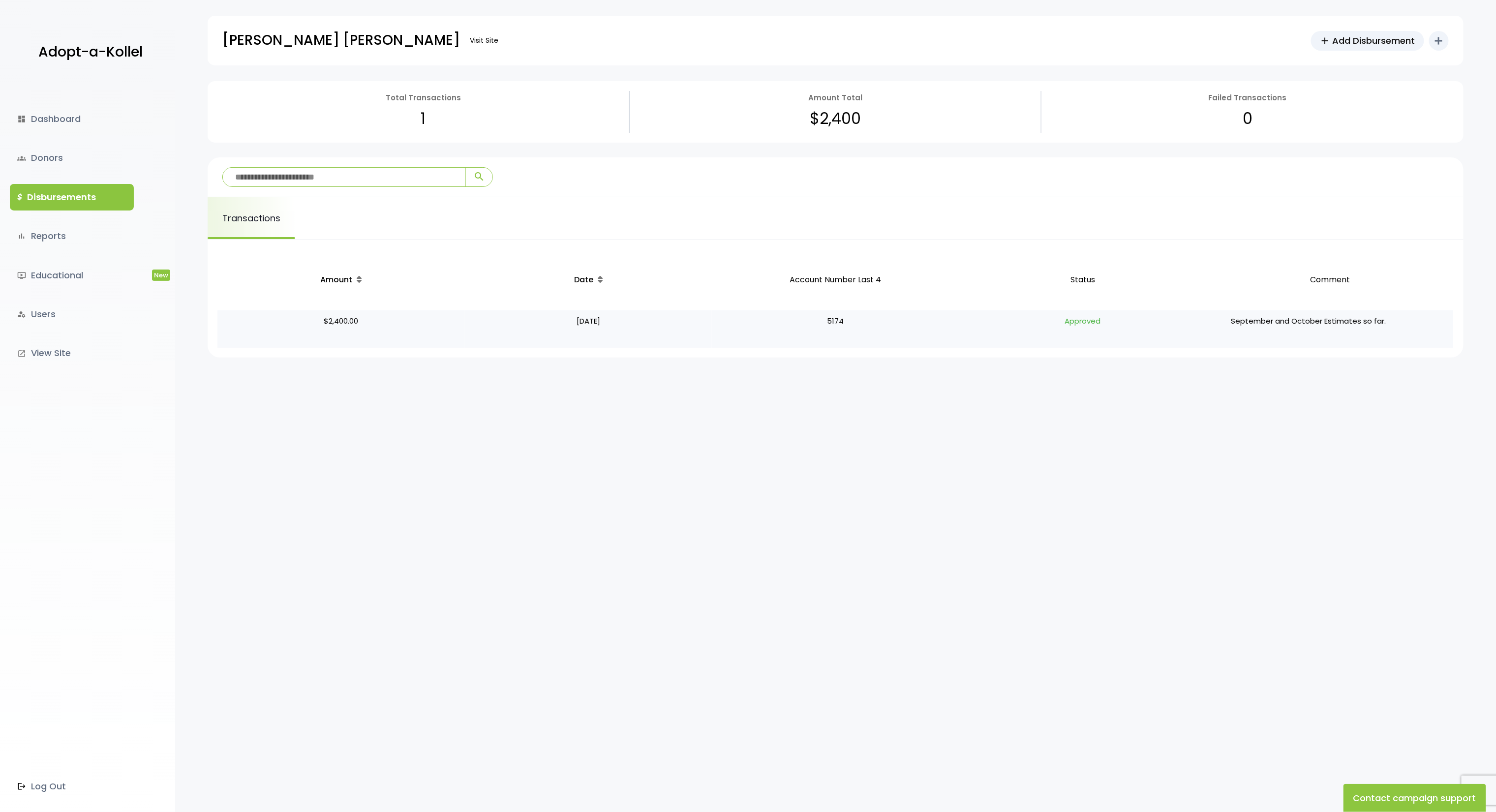
click at [1273, 320] on p "September and October Estimates so far." at bounding box center [1309, 329] width 197 height 30
drag, startPoint x: 1335, startPoint y: 322, endPoint x: 1176, endPoint y: 317, distance: 159.1
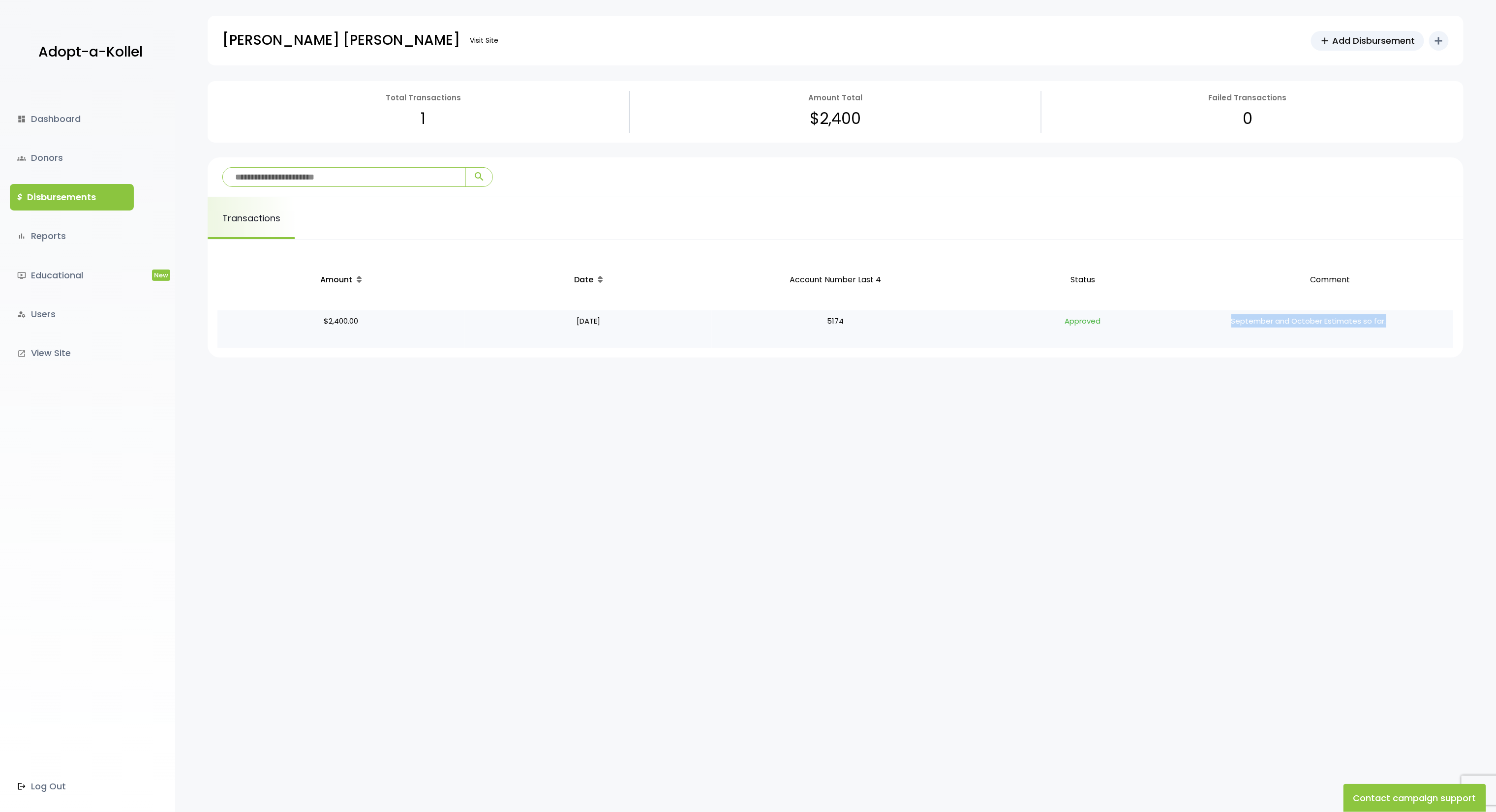
click at [1176, 317] on tr "$2,400.00 10/06/25 5174 Approved September and October Estimates so far." at bounding box center [835, 329] width 1236 height 37
click at [1176, 317] on p "Approved" at bounding box center [1082, 329] width 239 height 30
click at [33, 152] on link "groups Donors" at bounding box center [72, 158] width 124 height 26
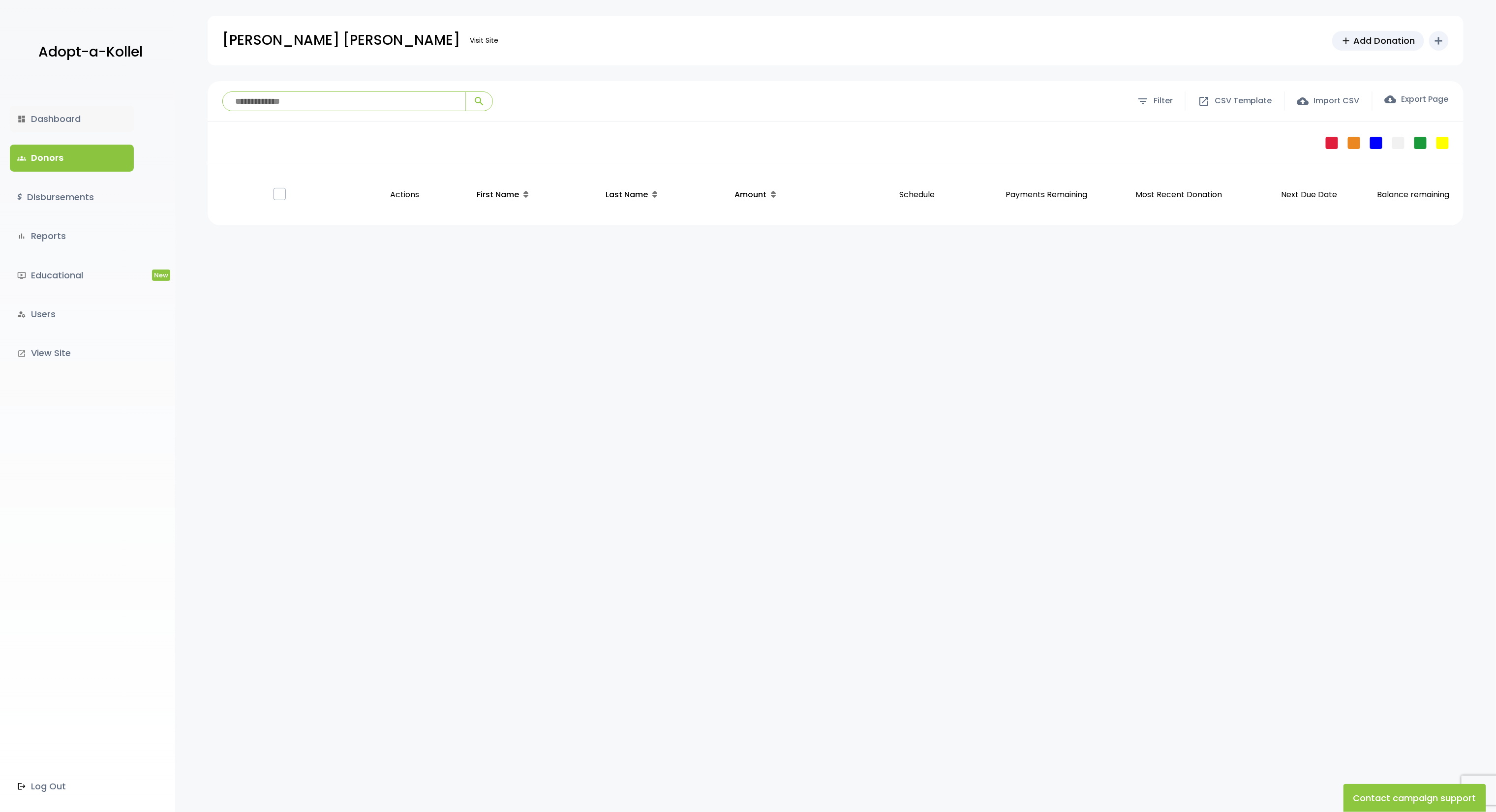
click at [76, 112] on link "dashboard Dashboard" at bounding box center [72, 119] width 124 height 26
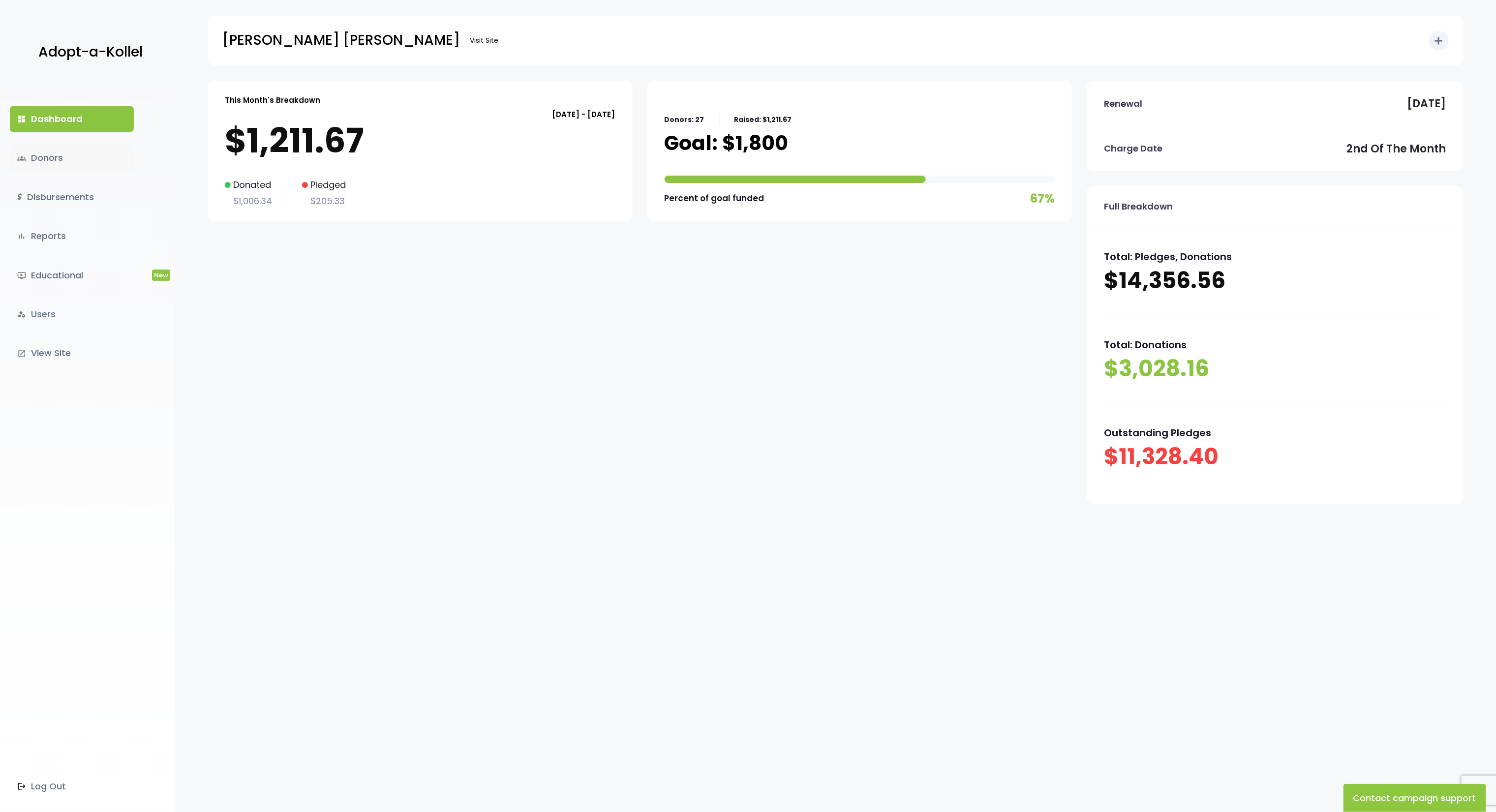
click at [70, 161] on link "groups Donors" at bounding box center [72, 158] width 124 height 26
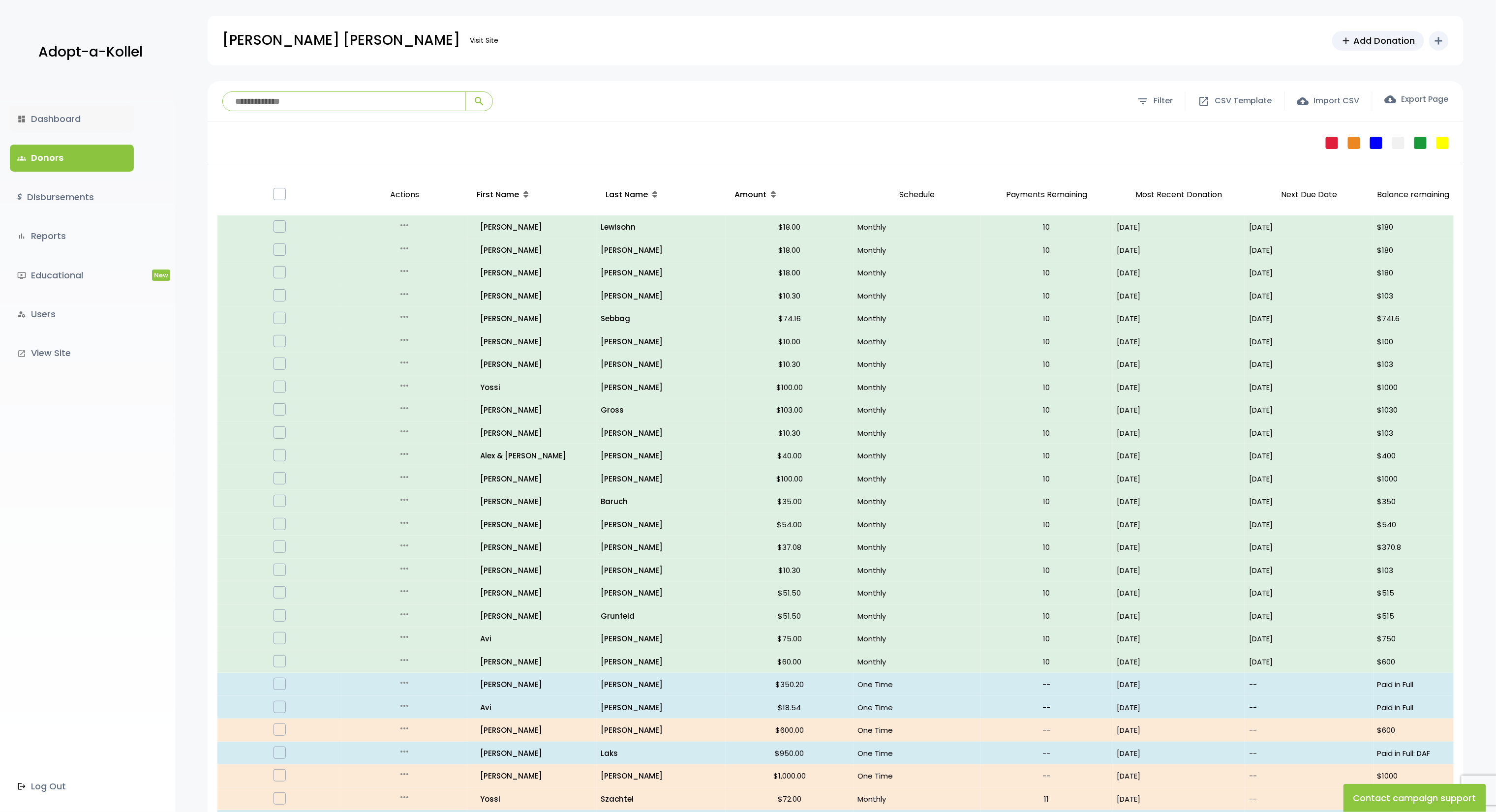
click at [17, 123] on link "dashboard Dashboard" at bounding box center [72, 119] width 124 height 26
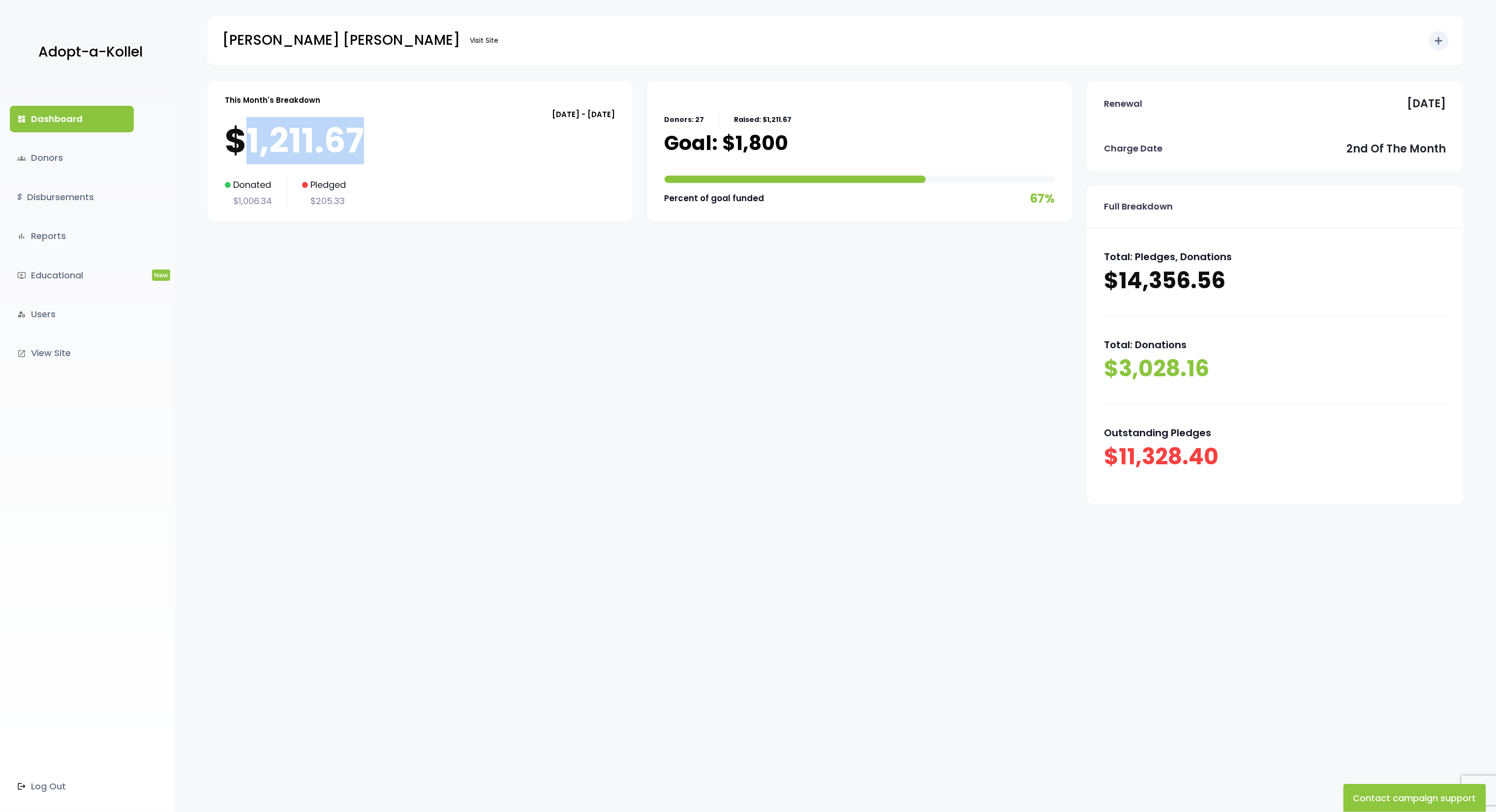
drag, startPoint x: 352, startPoint y: 132, endPoint x: 244, endPoint y: 125, distance: 108.2
click at [244, 125] on p "$1,211.67" at bounding box center [421, 141] width 391 height 40
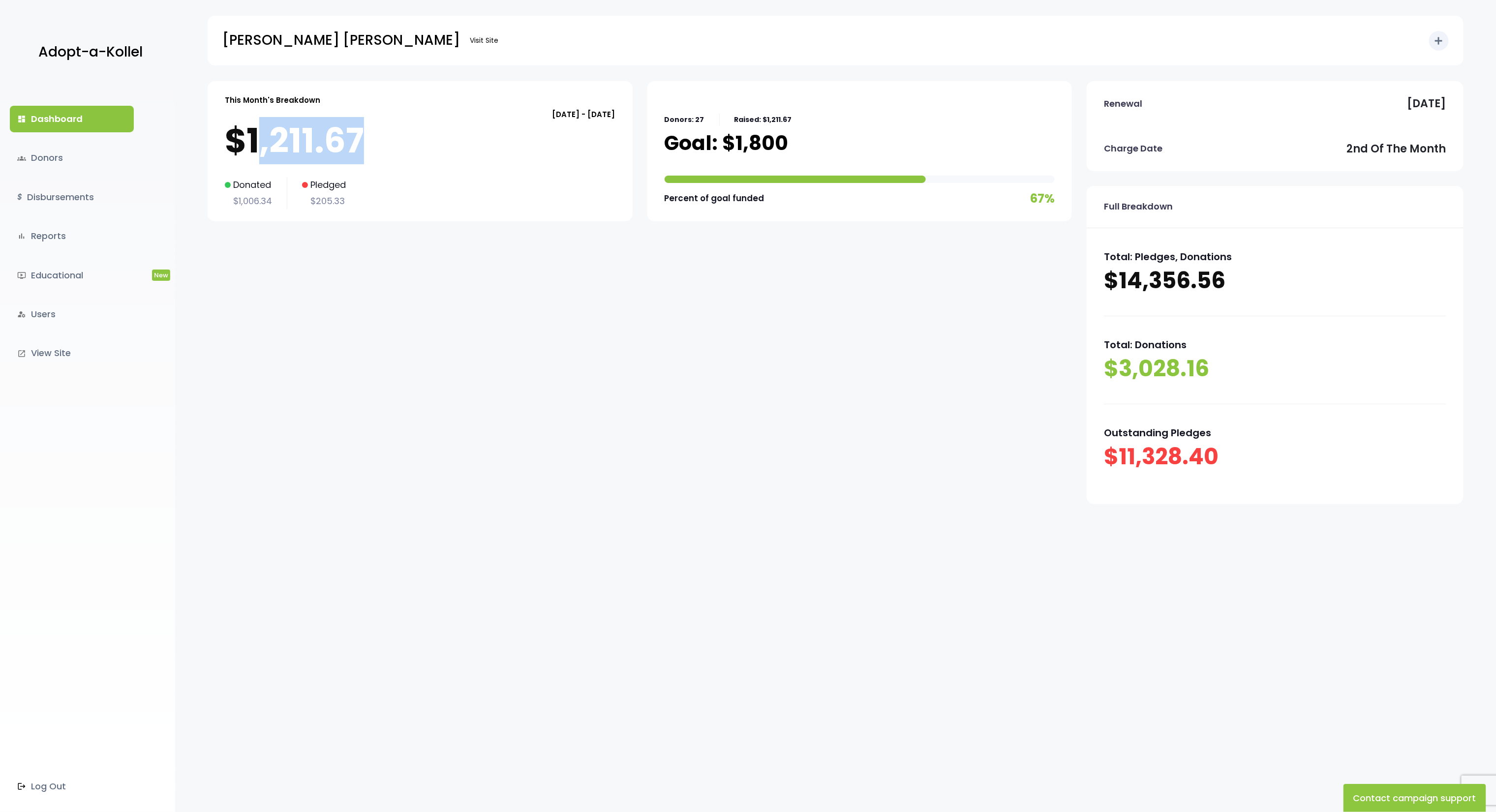
drag, startPoint x: 260, startPoint y: 132, endPoint x: 382, endPoint y: 135, distance: 122.0
click at [382, 135] on p "$1,211.67" at bounding box center [421, 141] width 391 height 40
drag, startPoint x: 357, startPoint y: 197, endPoint x: 267, endPoint y: 199, distance: 90.0
click at [267, 199] on div "Donated $1,006.34 Pledged $205.33" at bounding box center [421, 193] width 391 height 32
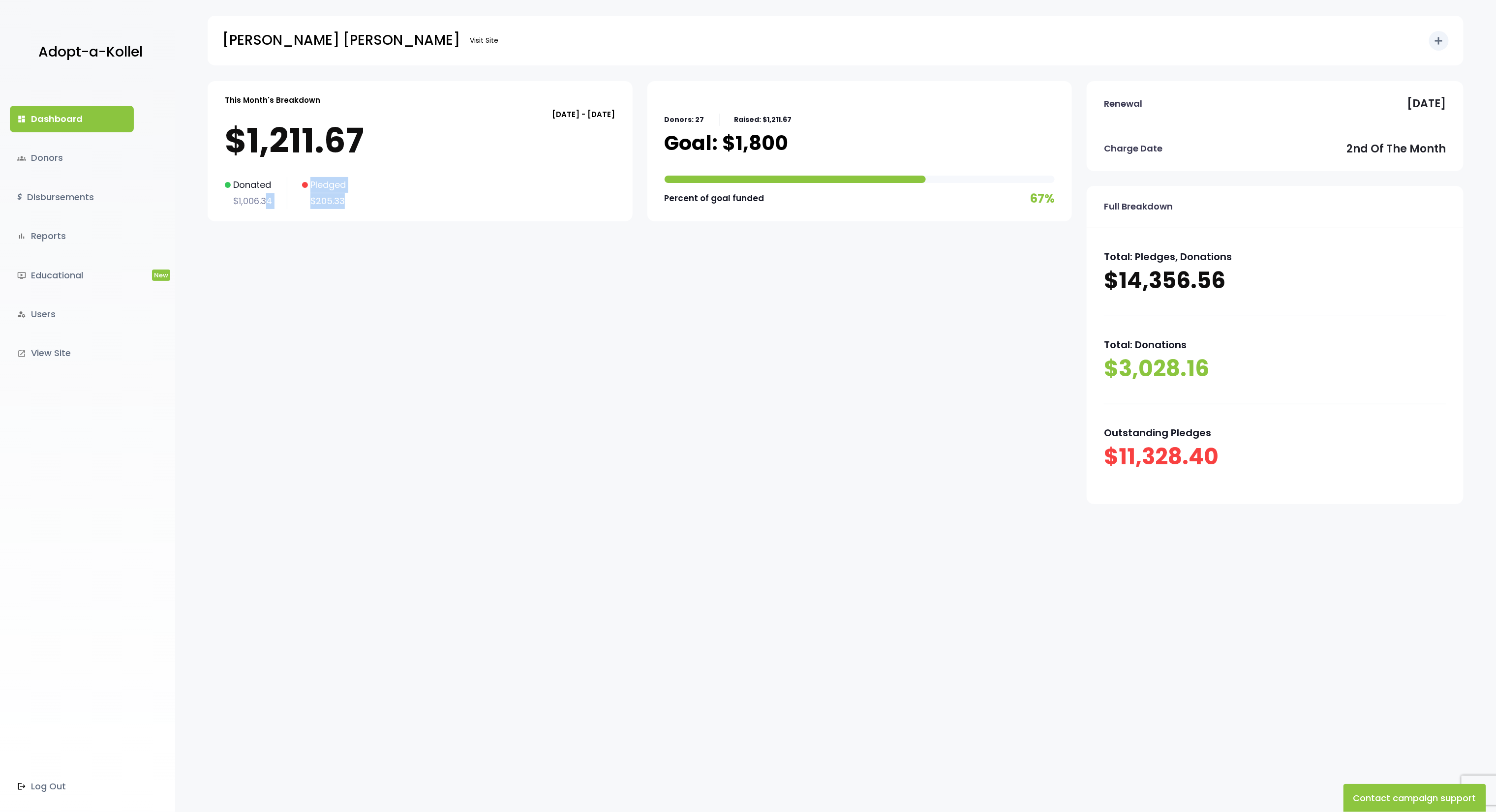
click at [340, 202] on p "$205.33" at bounding box center [324, 200] width 44 height 16
click at [58, 151] on link "groups Donors" at bounding box center [72, 158] width 124 height 26
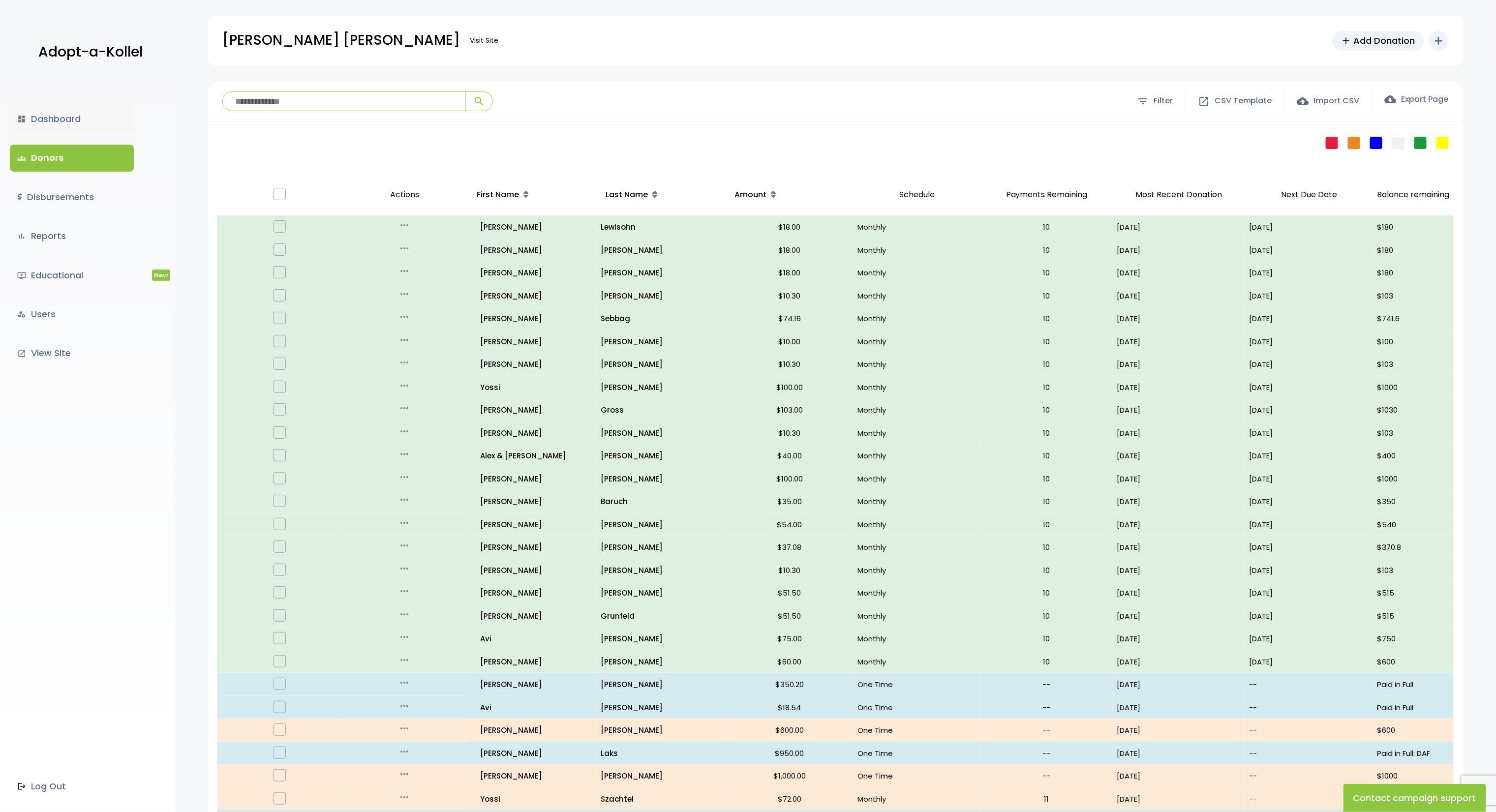
click at [32, 115] on link "dashboard Dashboard" at bounding box center [72, 119] width 124 height 26
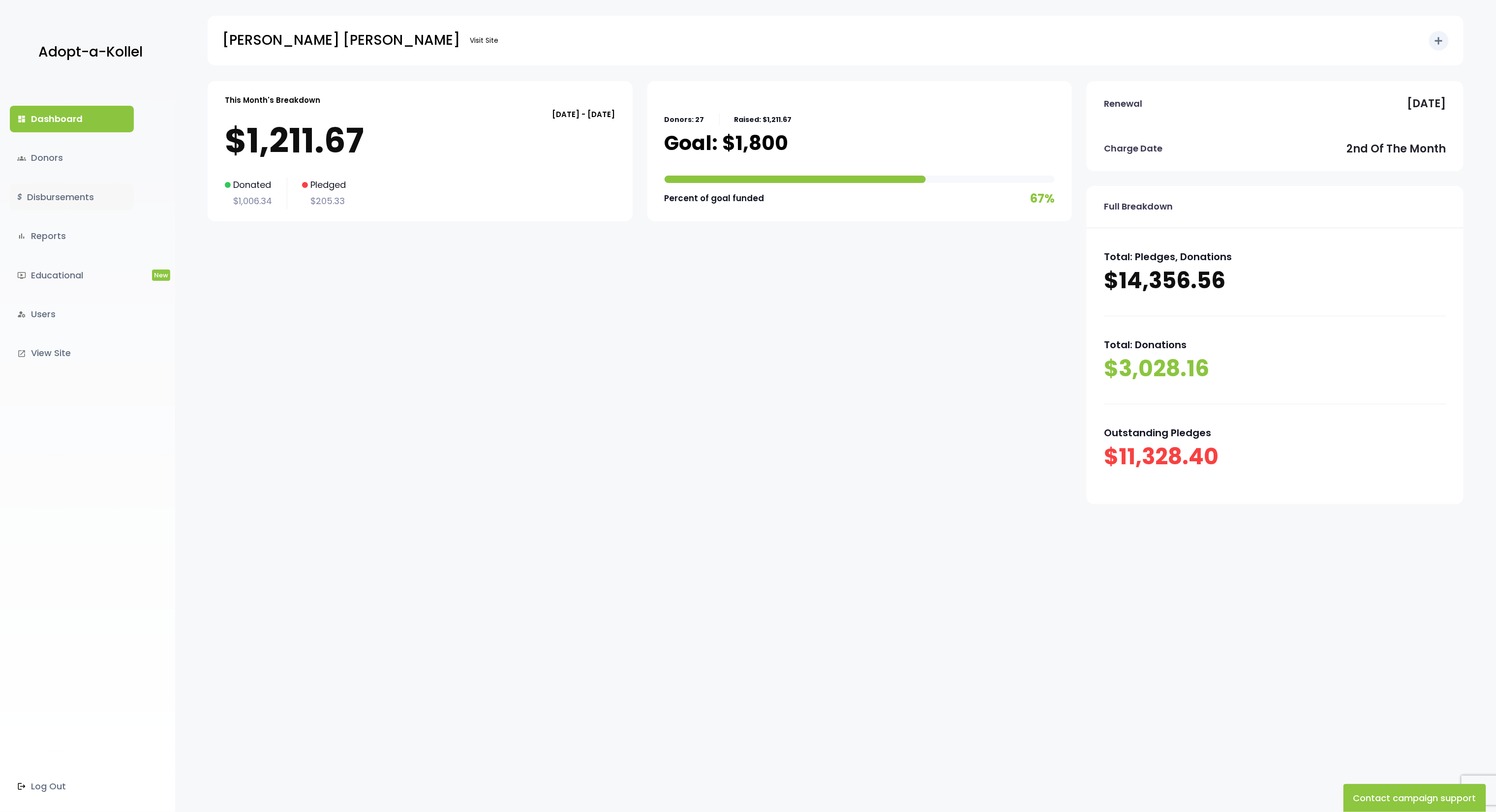
click at [54, 194] on link "$ Disbursements" at bounding box center [72, 197] width 124 height 26
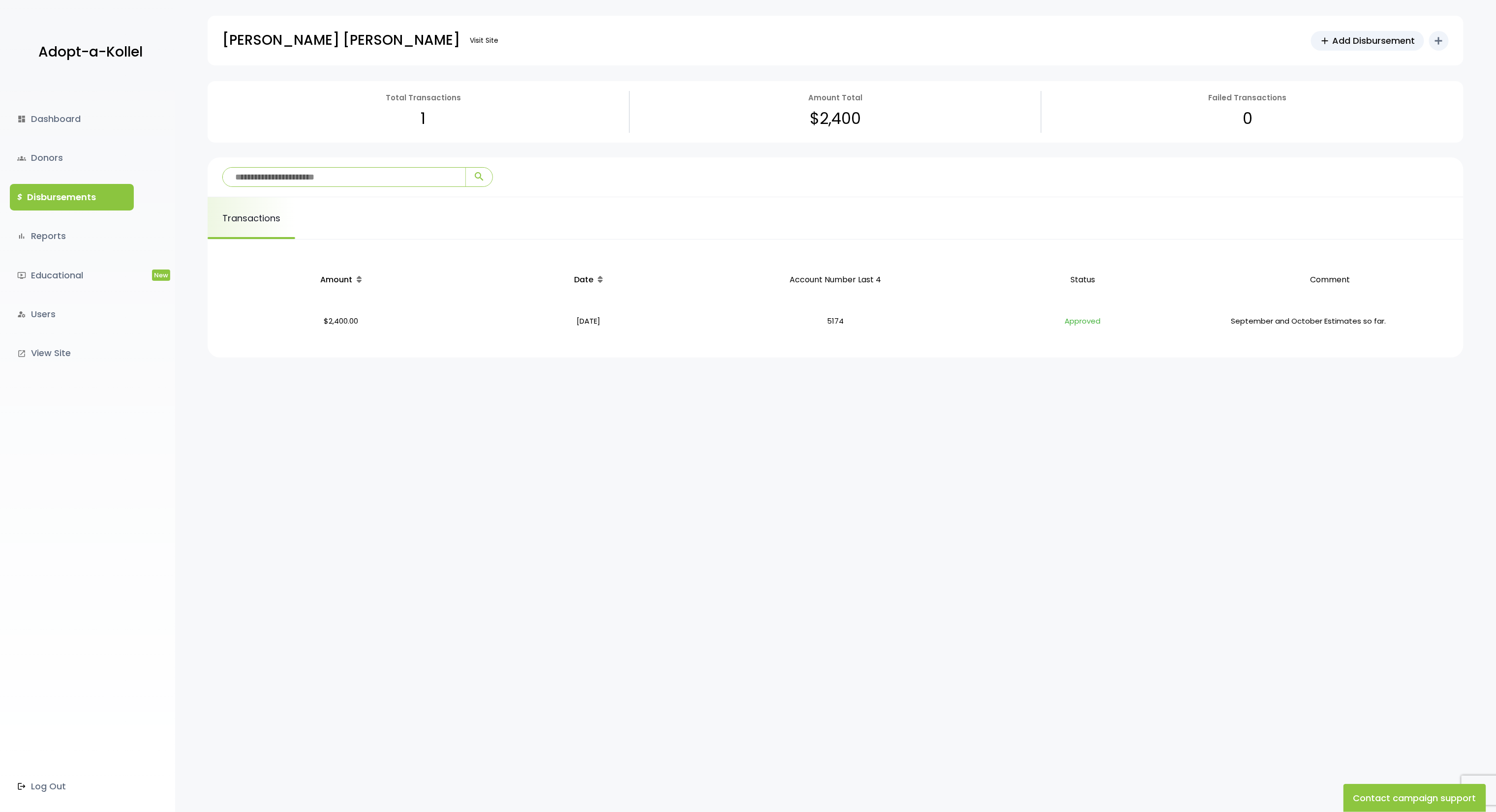
click at [51, 143] on div "dashboard Dashboard groups Donors $ Disbursements bar_chart Reports ondemand_vi…" at bounding box center [88, 446] width 176 height 731
click at [51, 153] on link "groups Donors" at bounding box center [72, 158] width 124 height 26
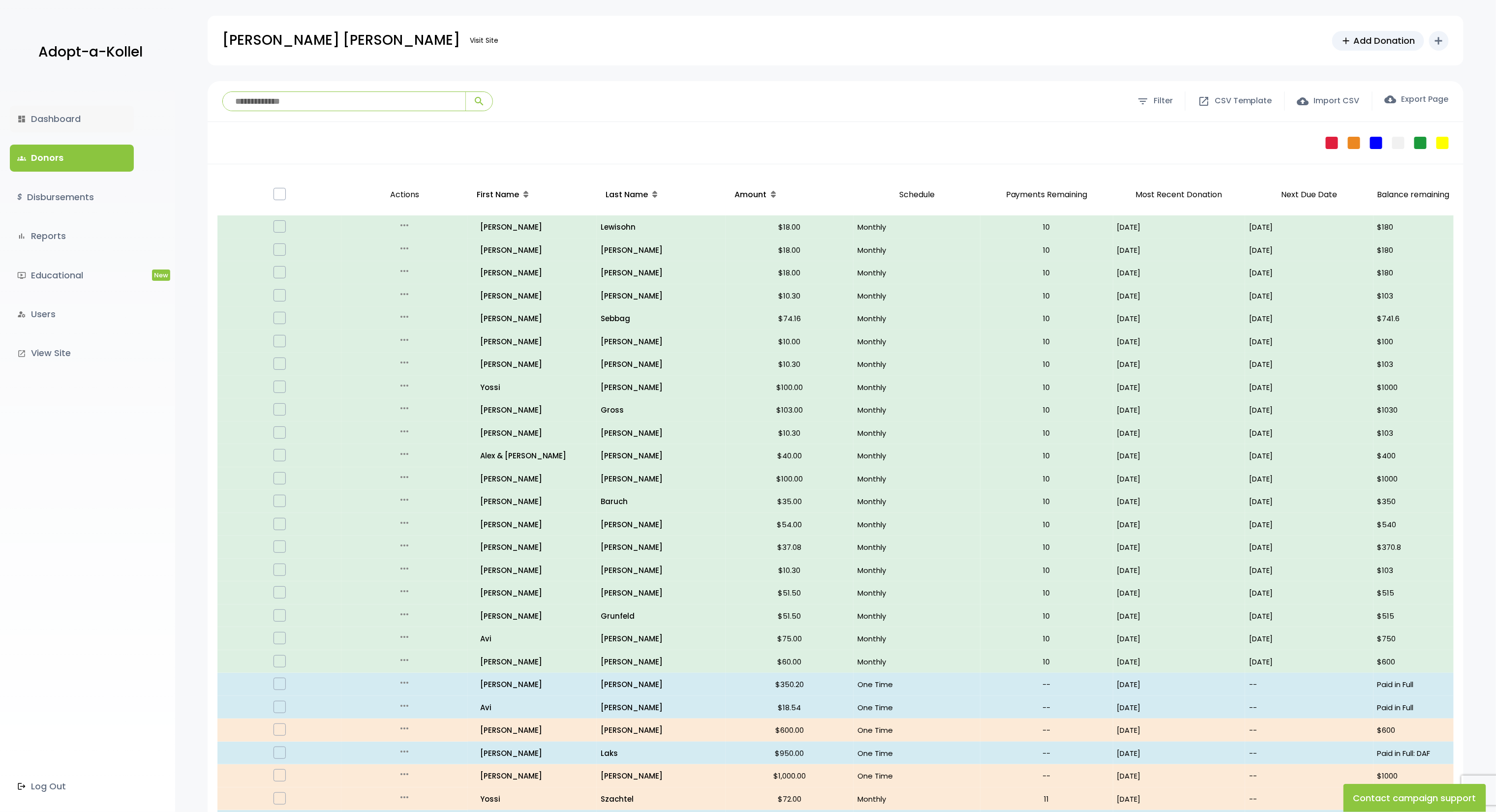
click at [49, 129] on link "dashboard Dashboard" at bounding box center [72, 119] width 124 height 26
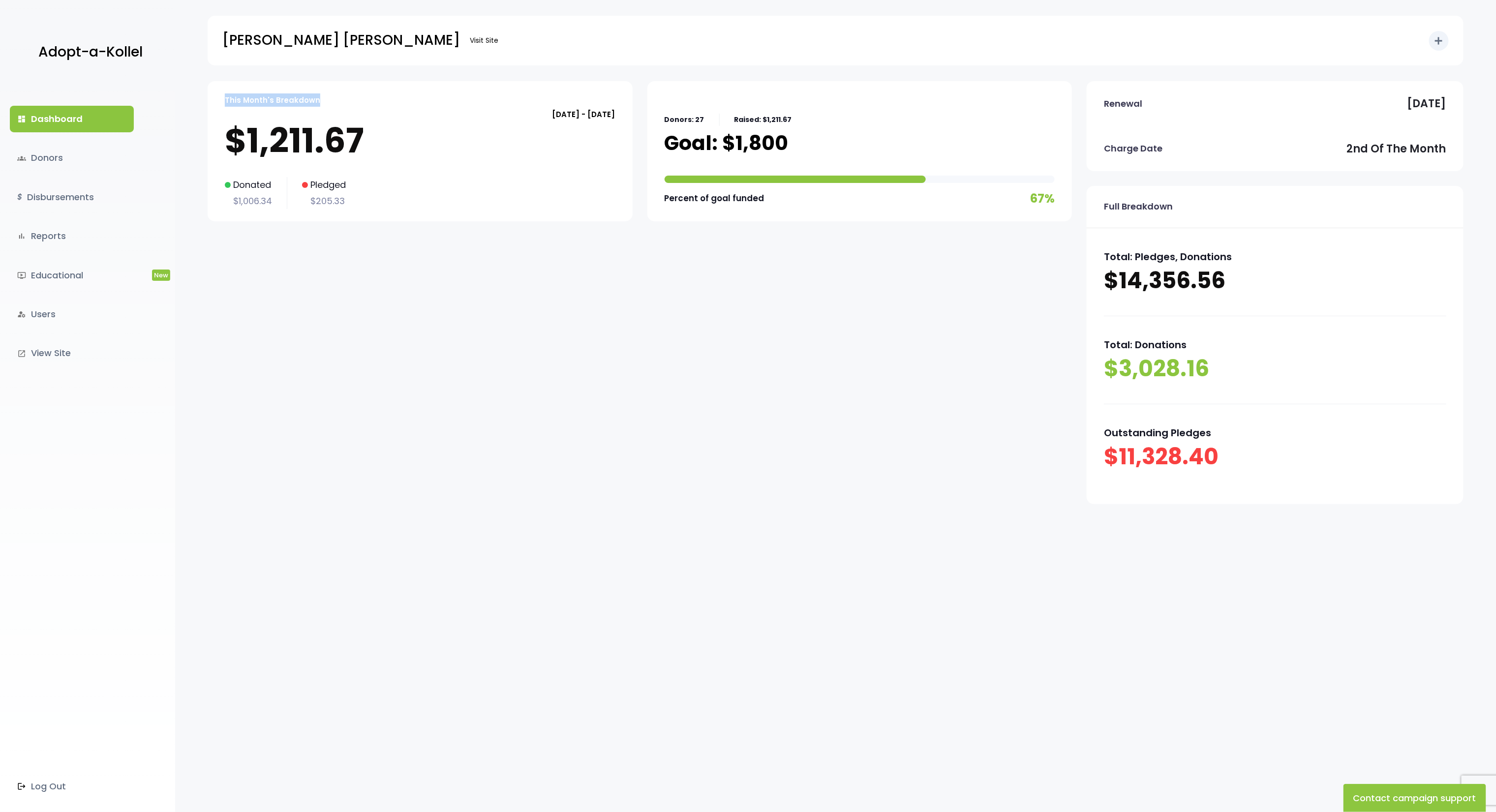
drag, startPoint x: 320, startPoint y: 100, endPoint x: 220, endPoint y: 92, distance: 100.3
click at [220, 92] on div "This Month's Breakdown [DATE] - [DATE] $1,211.67 Donated $1,006.34 Pledged $205…" at bounding box center [420, 151] width 425 height 140
copy p "This Month's Breakdown"
click at [307, 99] on p "This Month's Breakdown" at bounding box center [272, 100] width 95 height 13
click at [66, 195] on link "$ Disbursements" at bounding box center [72, 197] width 124 height 26
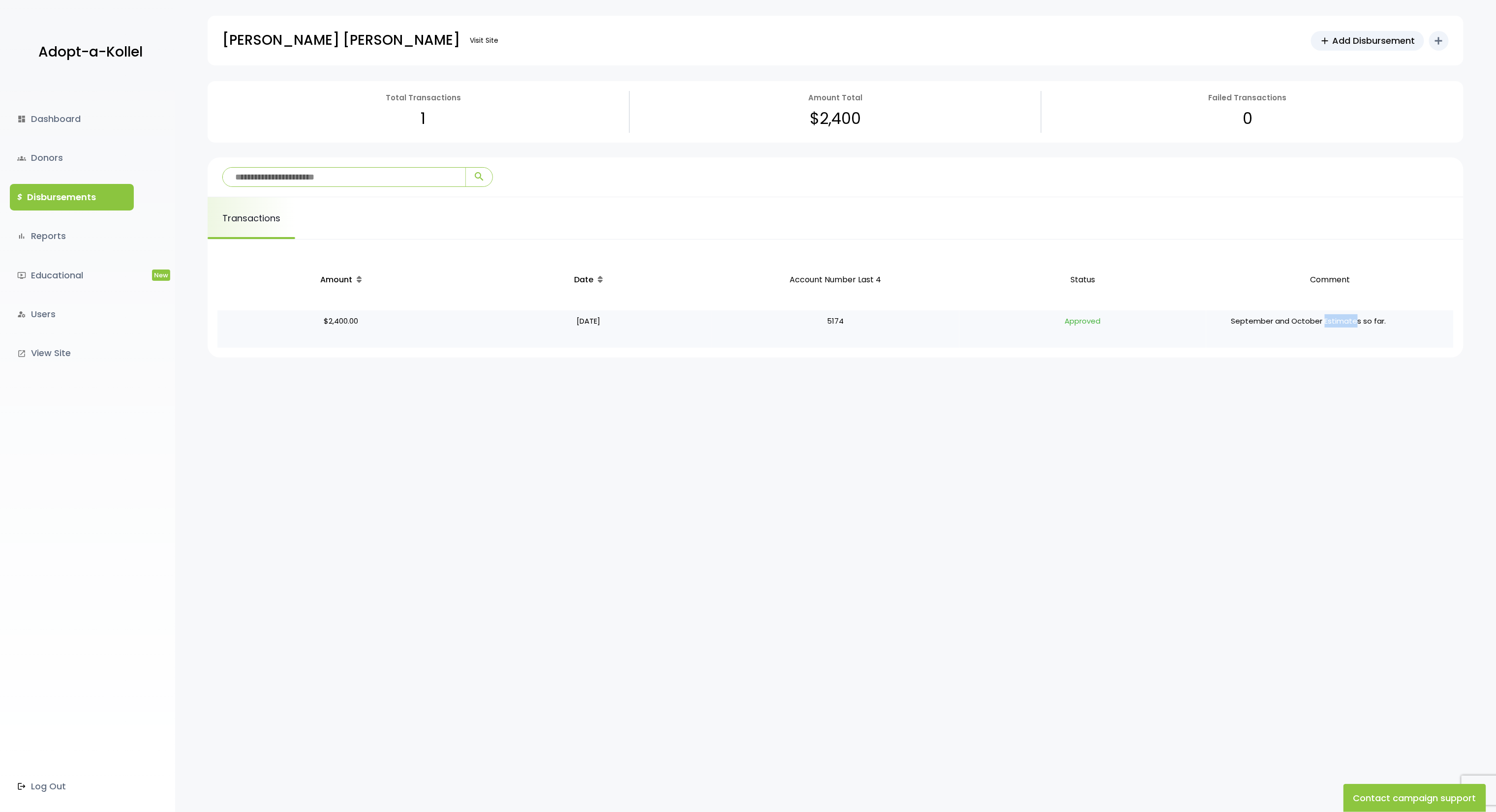
click at [1324, 323] on p "September and October Estimates so far." at bounding box center [1309, 329] width 197 height 30
drag, startPoint x: 1324, startPoint y: 323, endPoint x: 1362, endPoint y: 322, distance: 38.0
click at [1362, 322] on p "September and October Estimates so far." at bounding box center [1309, 329] width 197 height 30
copy p "Estimates"
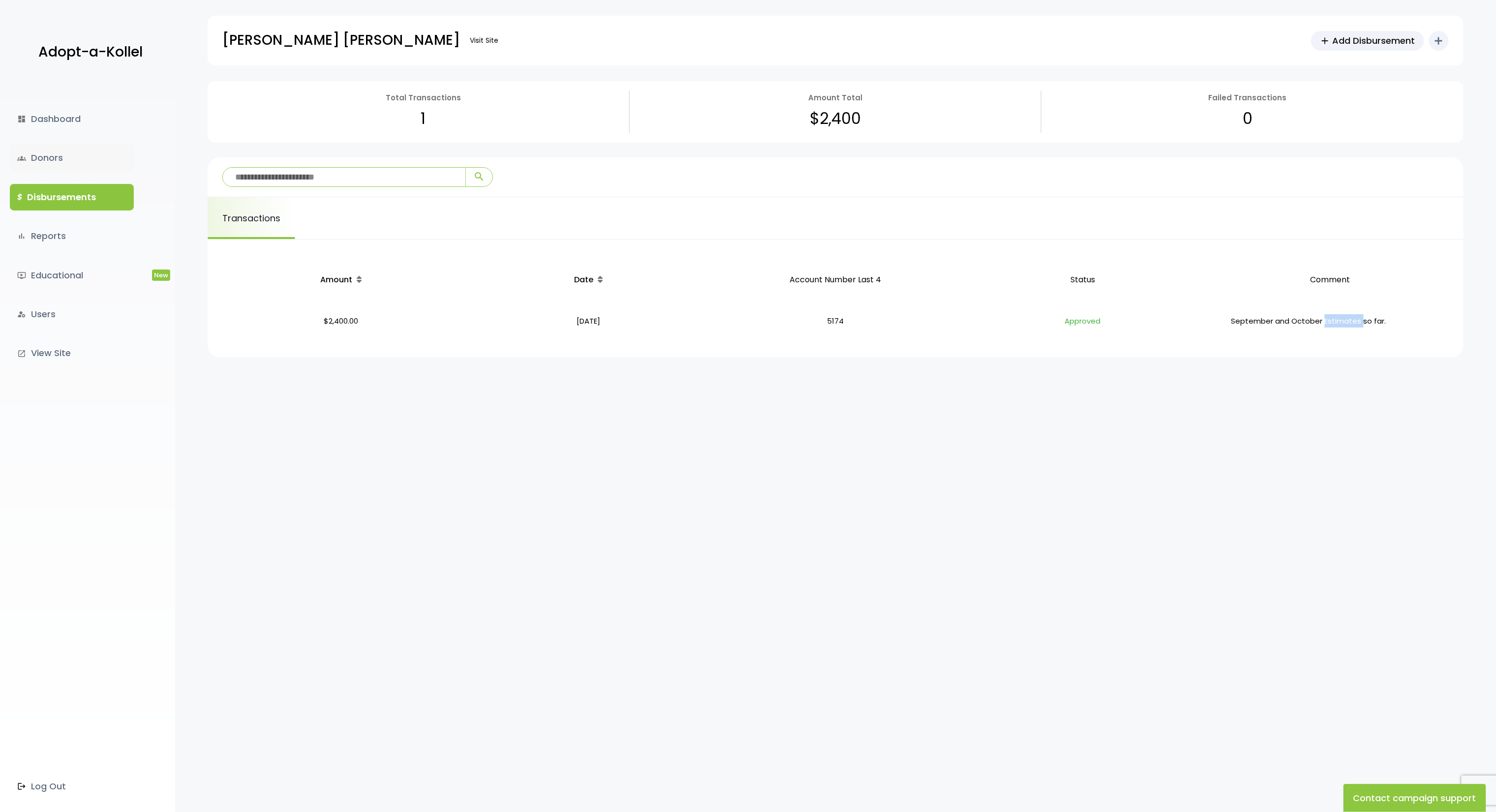
click at [26, 171] on link "groups Donors" at bounding box center [72, 158] width 124 height 26
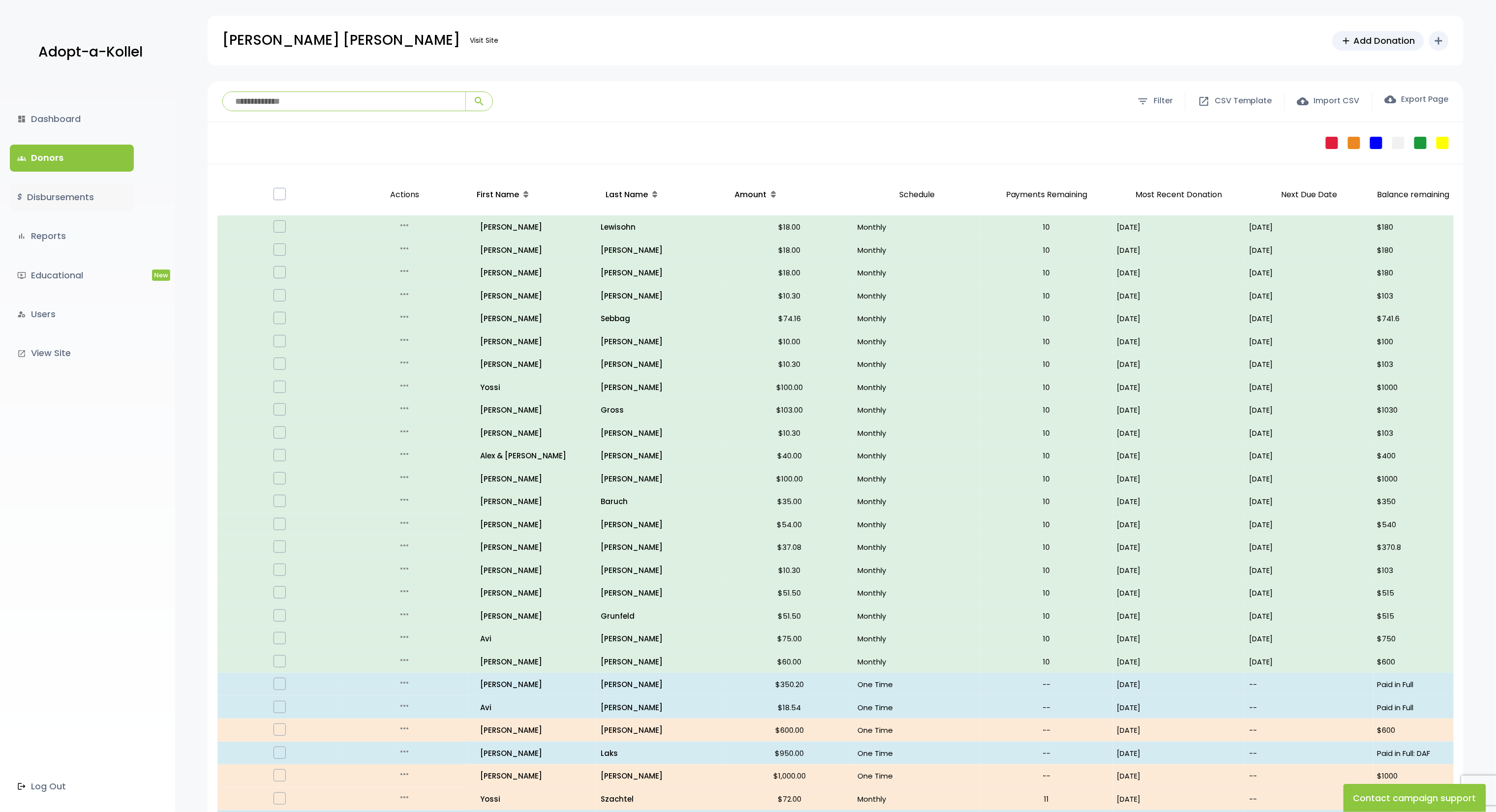
click at [66, 192] on link "$ Disbursements" at bounding box center [72, 197] width 124 height 26
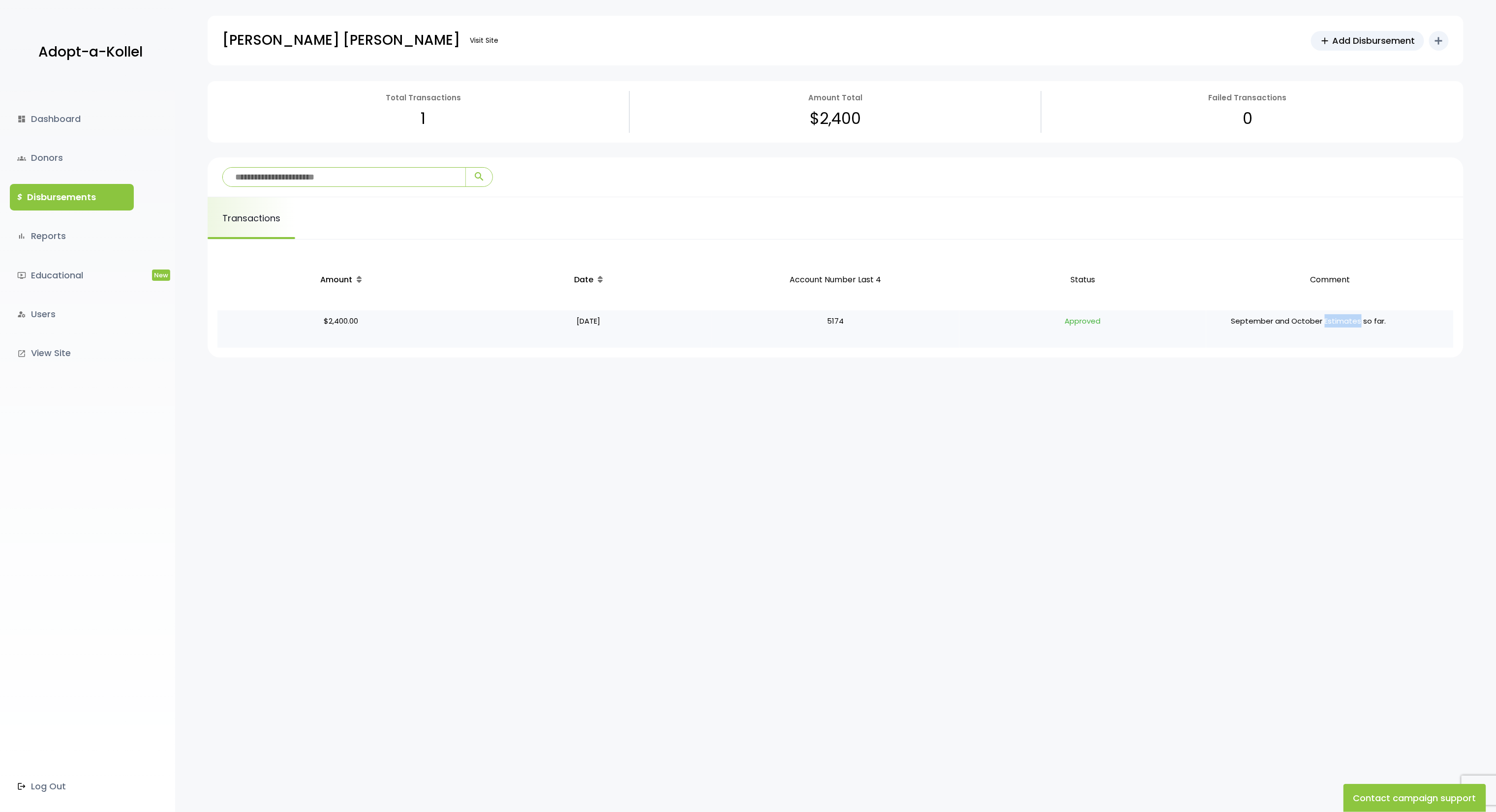
drag, startPoint x: 1359, startPoint y: 323, endPoint x: 1325, endPoint y: 323, distance: 34.0
click at [1325, 323] on p "September and October Estimates so far." at bounding box center [1309, 329] width 197 height 30
copy p "Estimates"
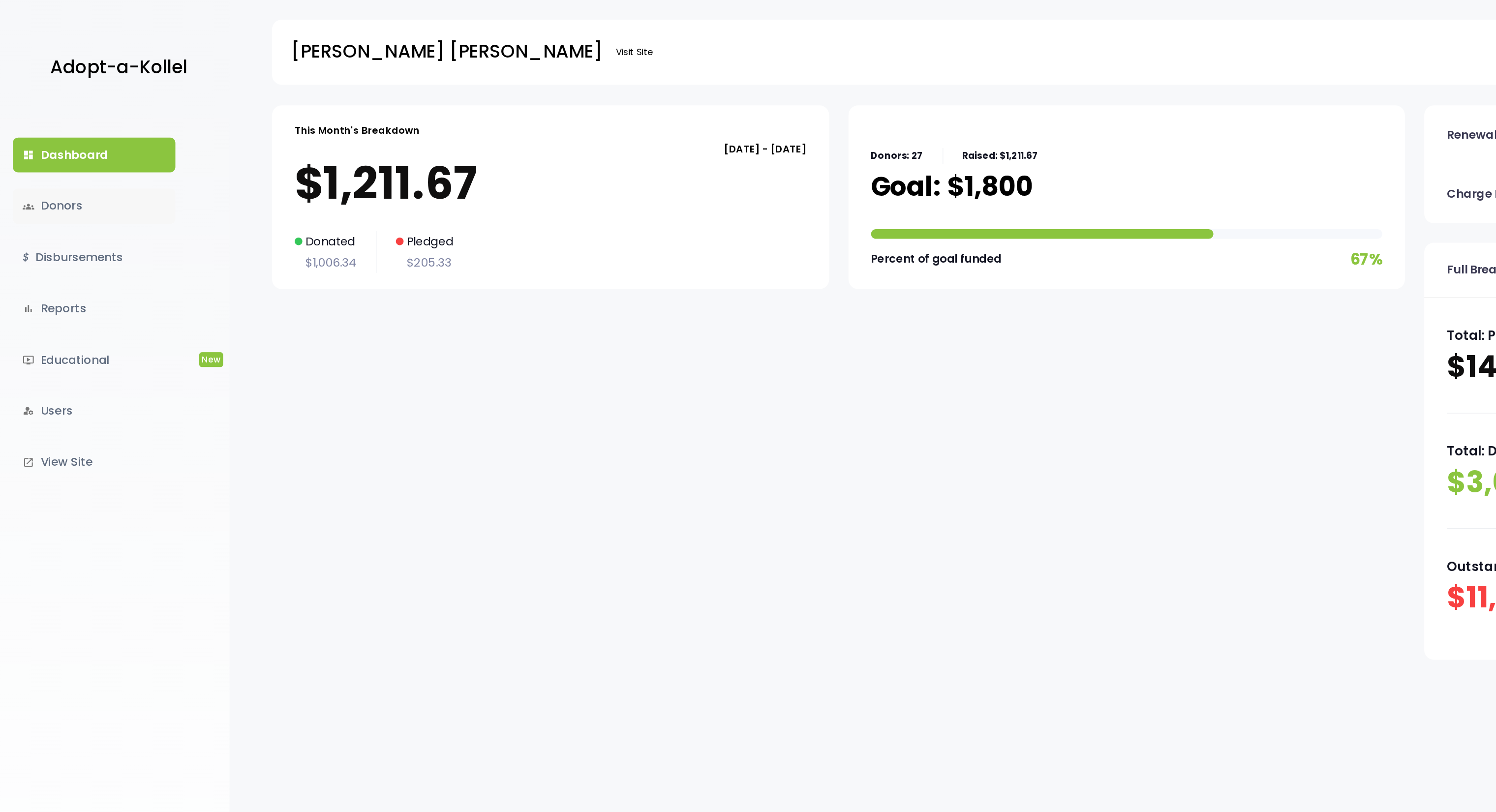
click at [44, 157] on link "groups Donors" at bounding box center [72, 158] width 124 height 26
click at [456, 176] on div "This Month's Breakdown [DATE] - [DATE] $1,211.67 Donated $1,006.34 Pledged $205…" at bounding box center [420, 151] width 425 height 140
